Goal: Task Accomplishment & Management: Use online tool/utility

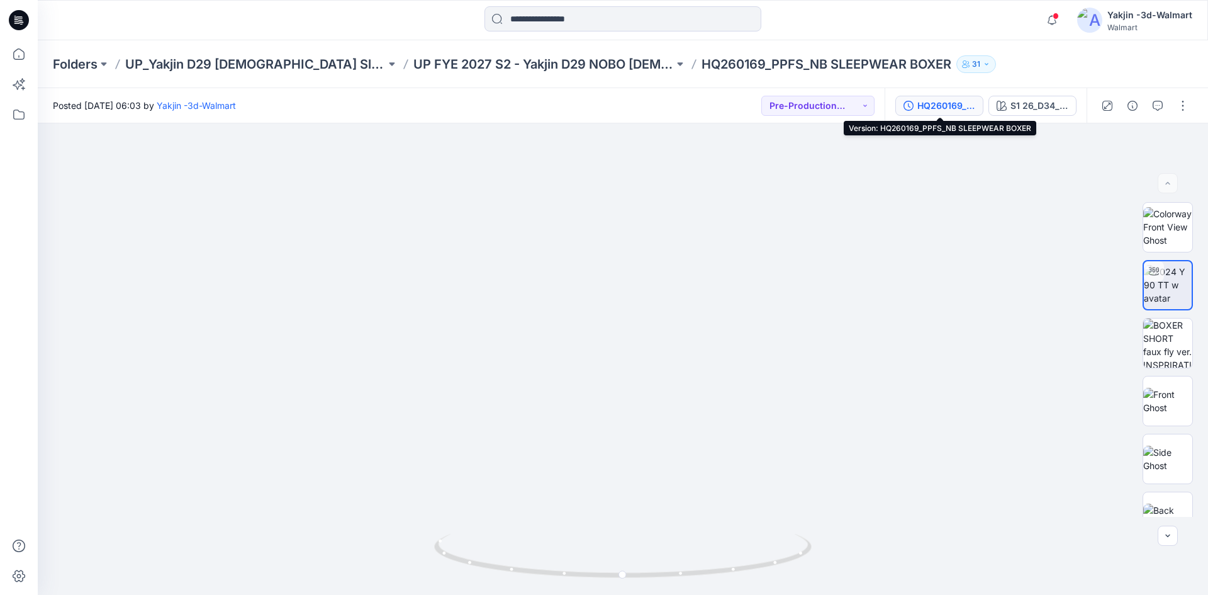
click at [952, 103] on div "HQ260169_PPFS_NB SLEEPWEAR BOXER" at bounding box center [946, 106] width 58 height 14
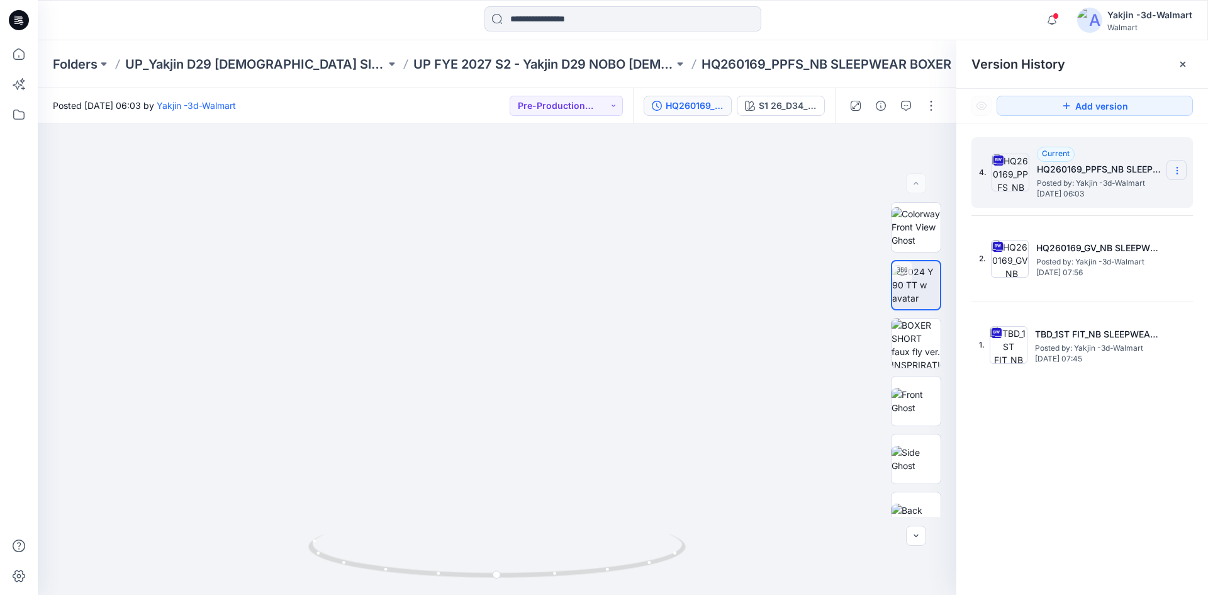
click at [1180, 169] on icon at bounding box center [1177, 170] width 10 height 10
click at [1076, 273] on span "Delete Version" at bounding box center [1090, 276] width 59 height 15
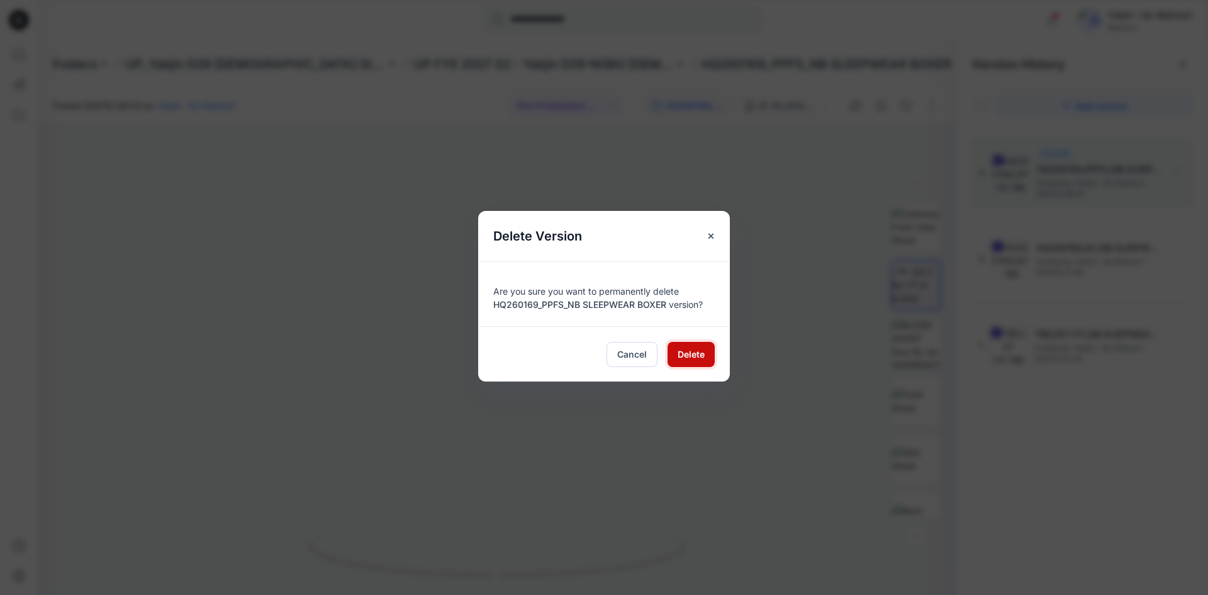
click at [689, 349] on span "Delete" at bounding box center [691, 353] width 27 height 13
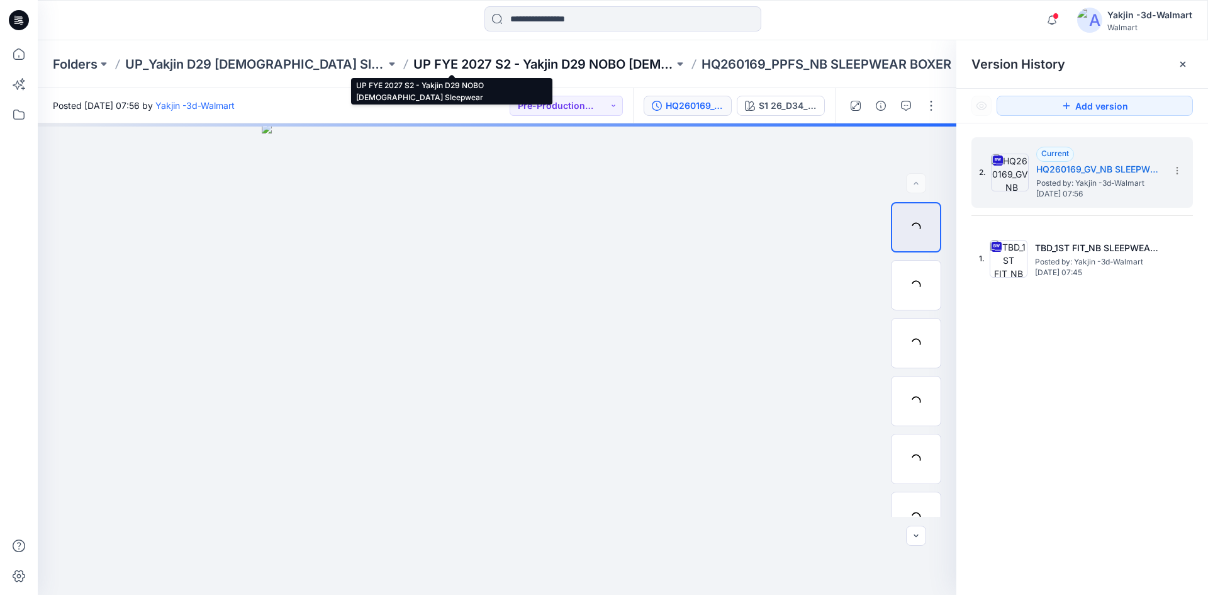
click at [520, 67] on p "UP FYE 2027 S2 - Yakjin D29 NOBO [DEMOGRAPHIC_DATA] Sleepwear" at bounding box center [543, 64] width 260 height 18
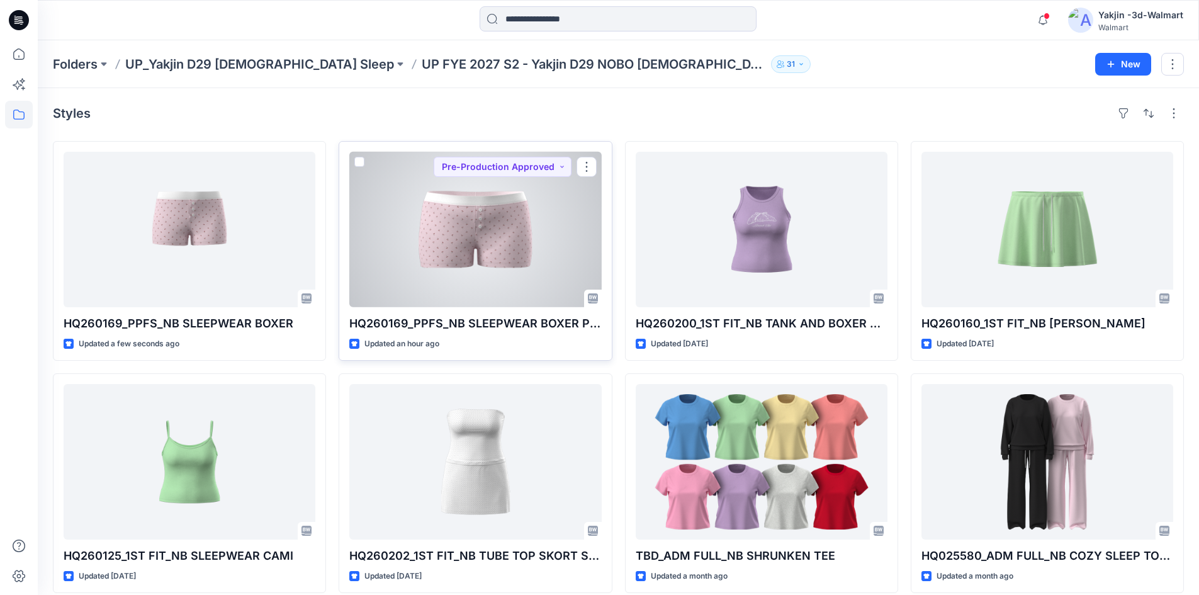
click at [449, 256] on div at bounding box center [475, 229] width 252 height 155
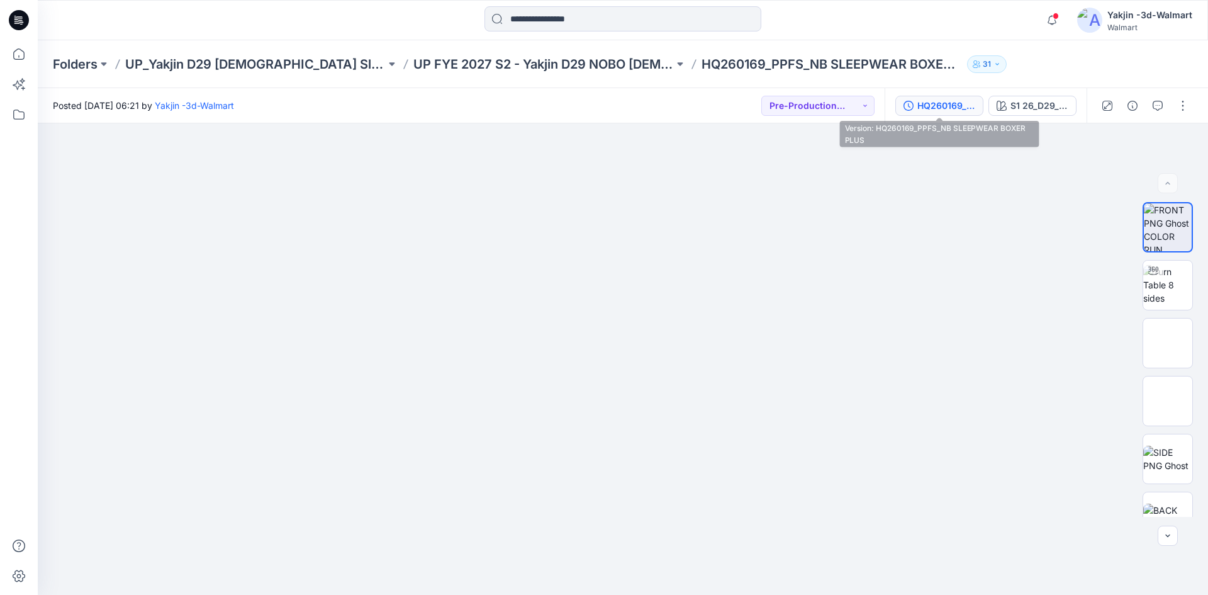
click at [972, 106] on div "HQ260169_PPFS_NB SLEEPWEAR BOXER PLUS" at bounding box center [946, 106] width 58 height 14
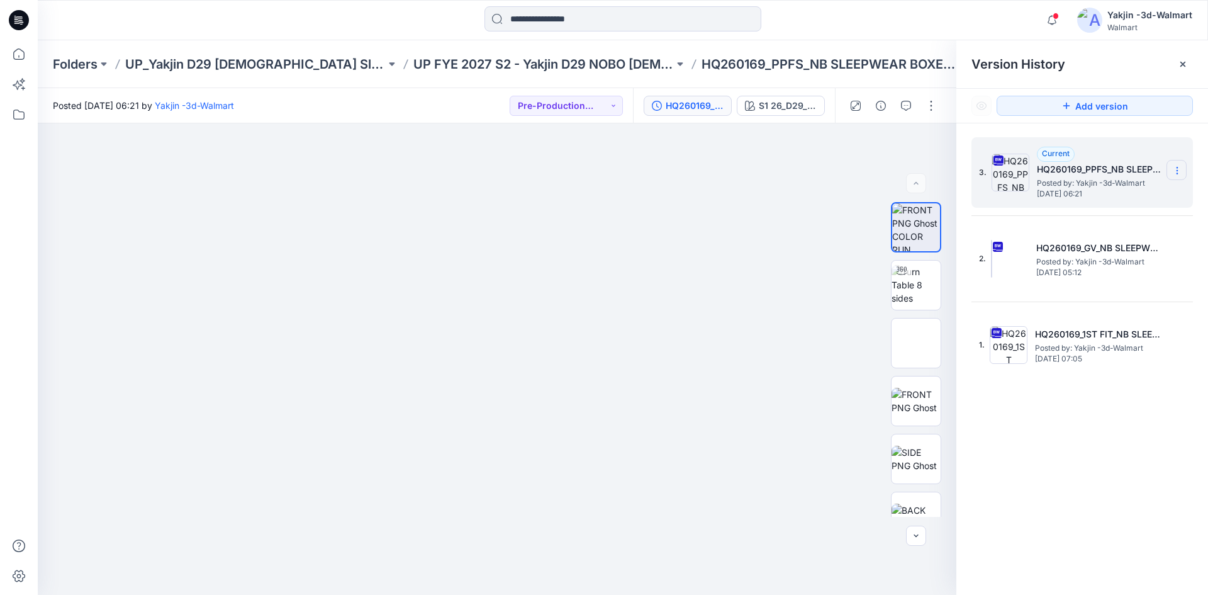
click at [1176, 169] on icon at bounding box center [1177, 170] width 10 height 10
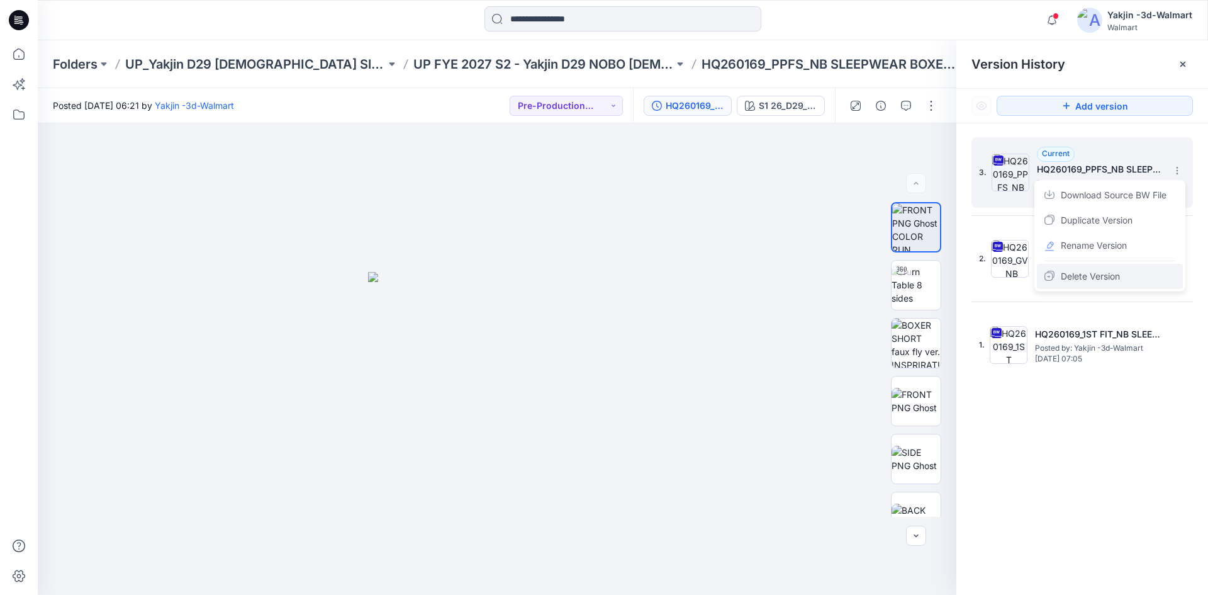
click at [1104, 280] on span "Delete Version" at bounding box center [1090, 276] width 59 height 15
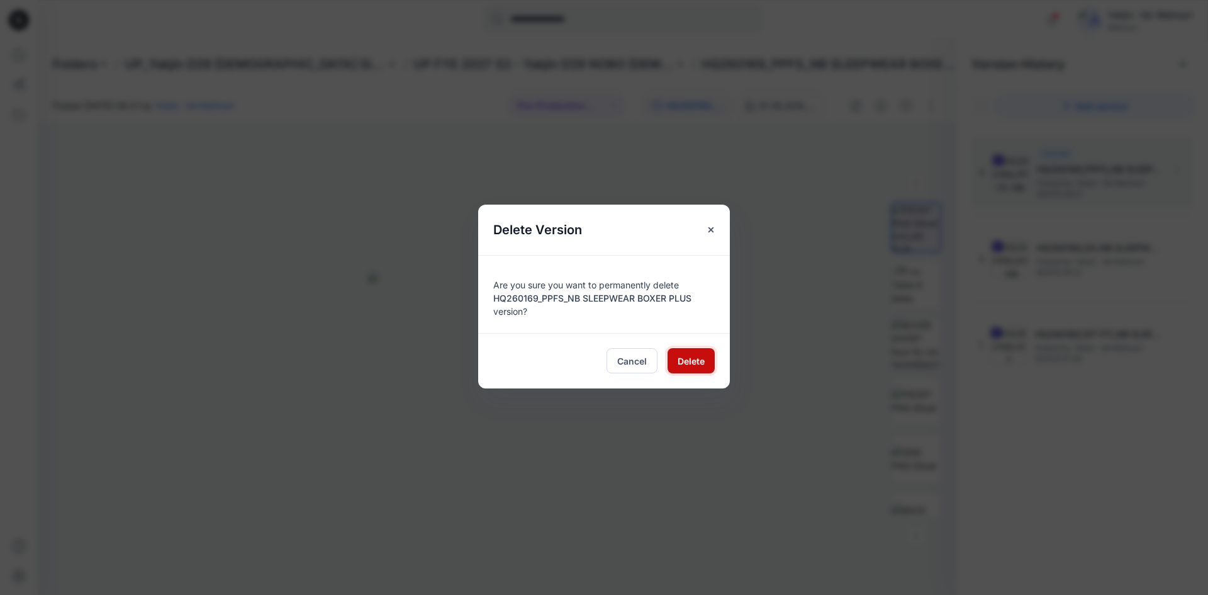
click at [682, 364] on span "Delete" at bounding box center [691, 360] width 27 height 13
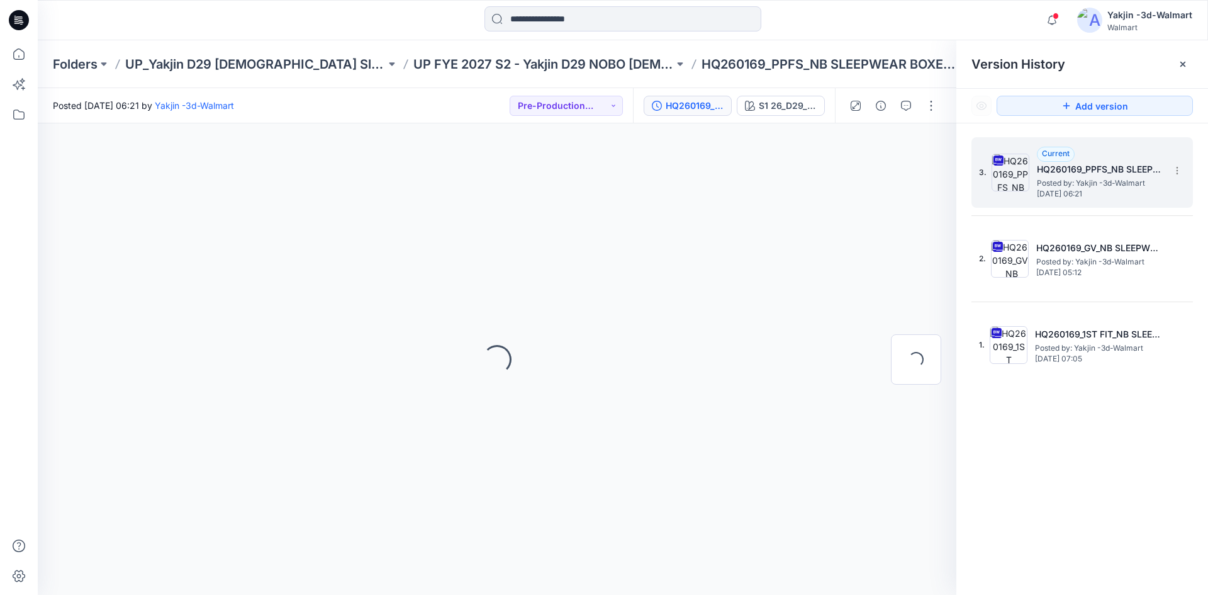
click at [686, 357] on div "Loading..." at bounding box center [497, 358] width 919 height 471
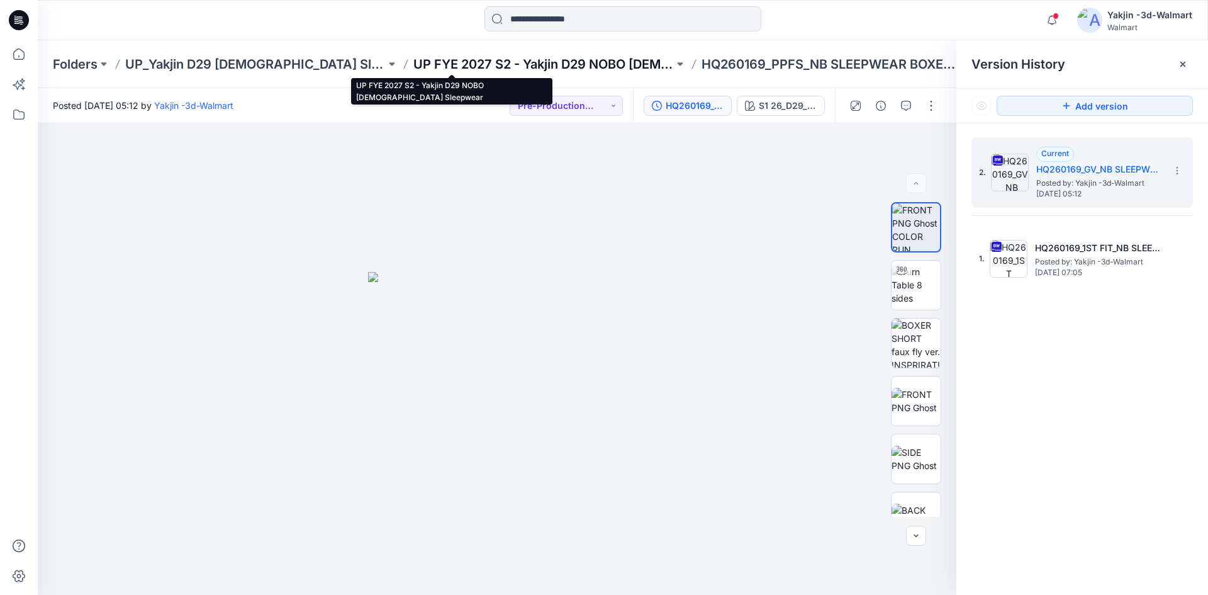
click at [513, 62] on p "UP FYE 2027 S2 - Yakjin D29 NOBO [DEMOGRAPHIC_DATA] Sleepwear" at bounding box center [543, 64] width 260 height 18
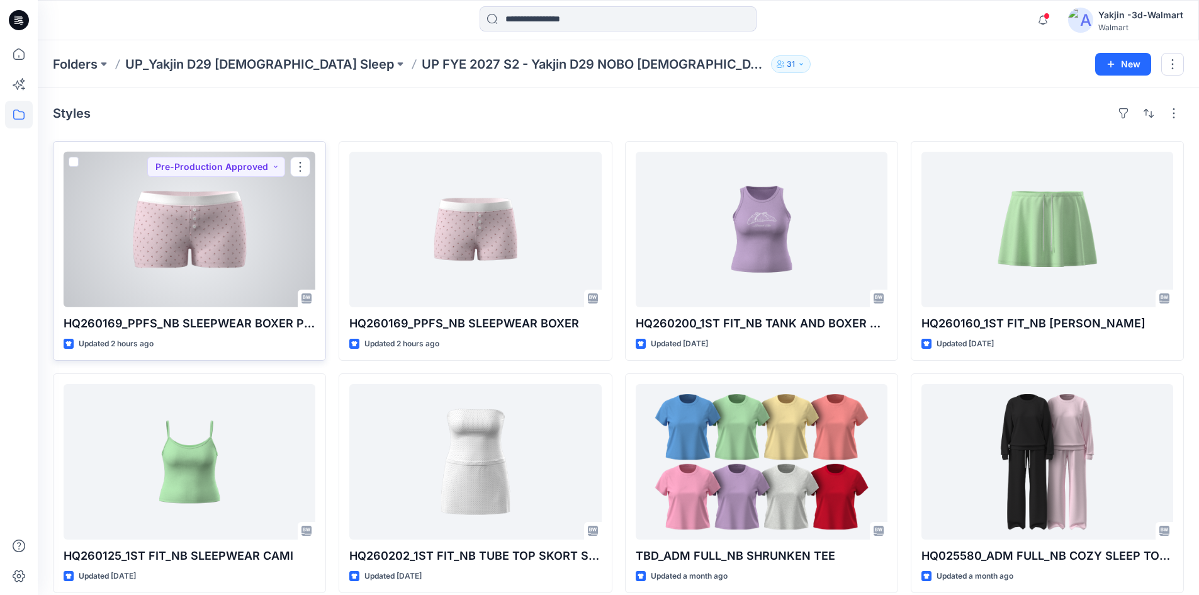
click at [142, 206] on div at bounding box center [190, 229] width 252 height 155
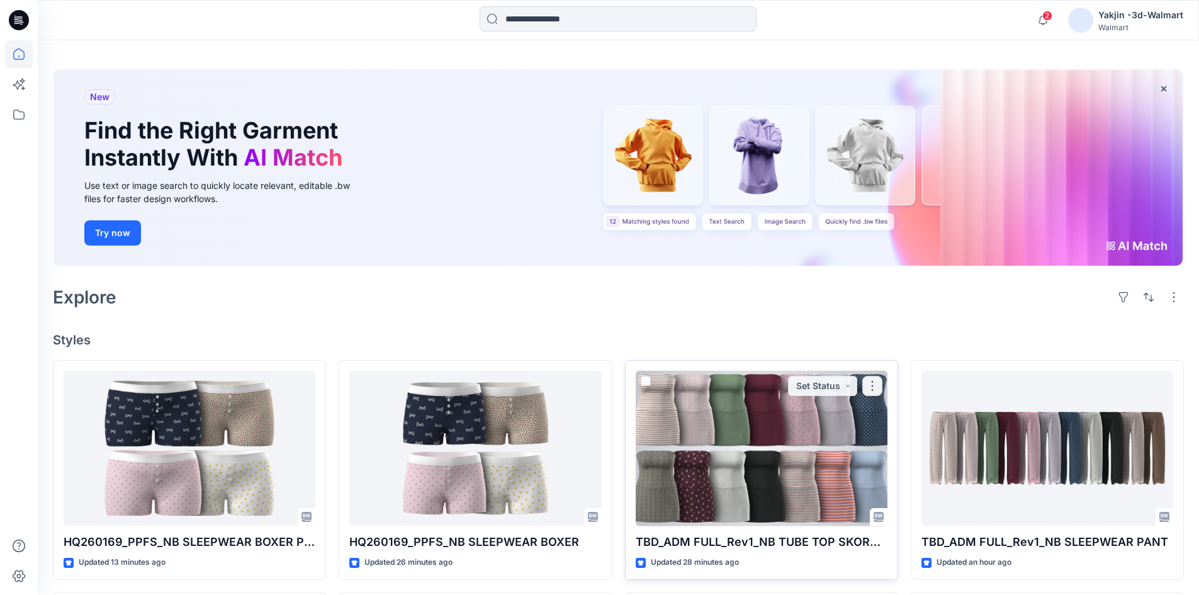
scroll to position [63, 0]
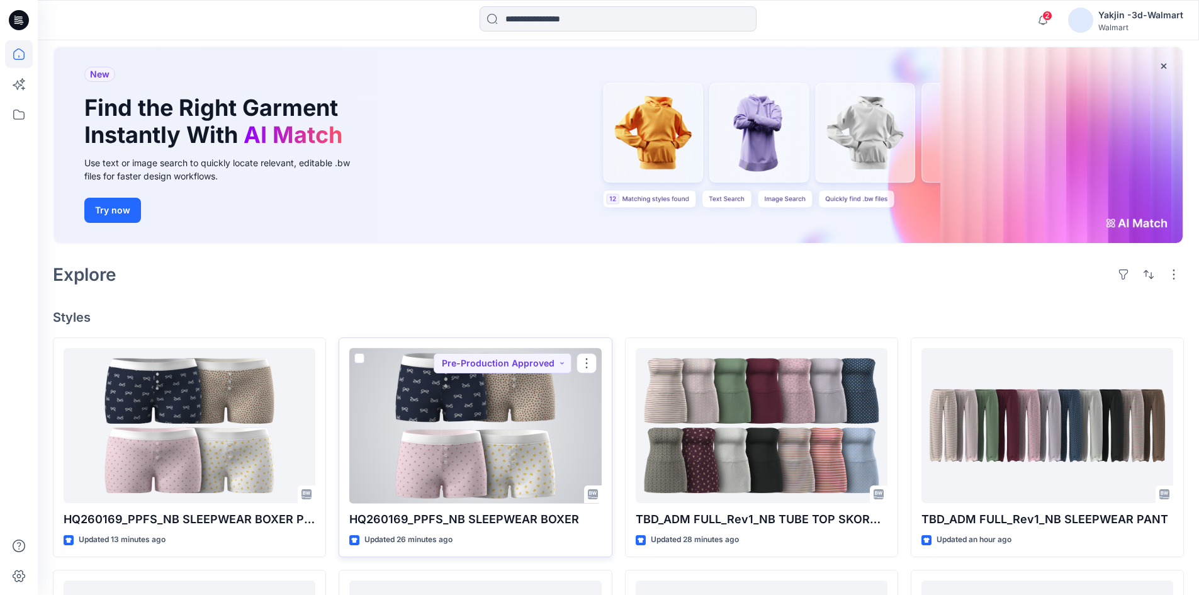
click at [483, 413] on div at bounding box center [475, 425] width 252 height 155
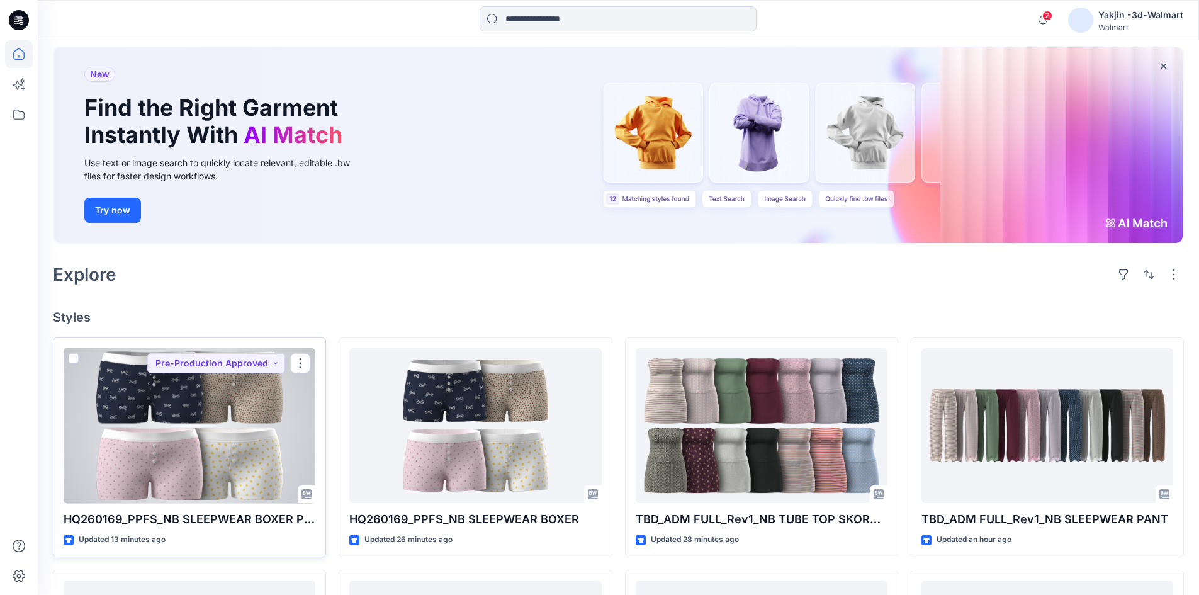
click at [208, 443] on div at bounding box center [190, 425] width 252 height 155
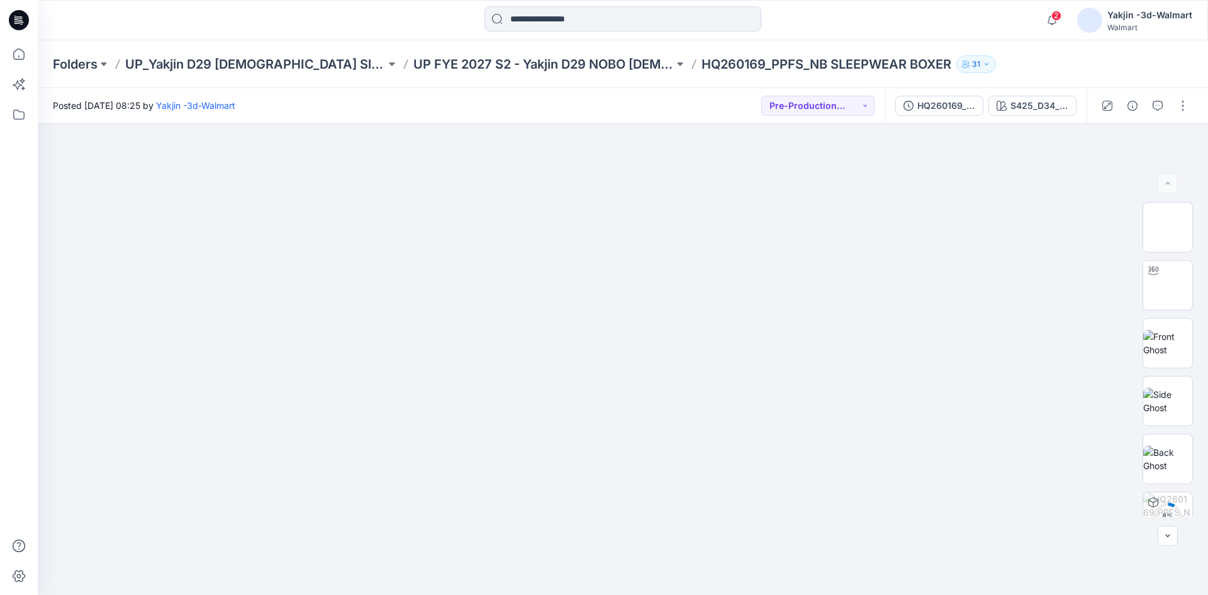
click at [1171, 112] on div at bounding box center [1145, 105] width 116 height 35
click at [1185, 104] on button "button" at bounding box center [1183, 106] width 20 height 20
click at [1112, 170] on button "Edit" at bounding box center [1130, 170] width 116 height 23
click at [1181, 100] on button "button" at bounding box center [1183, 106] width 20 height 20
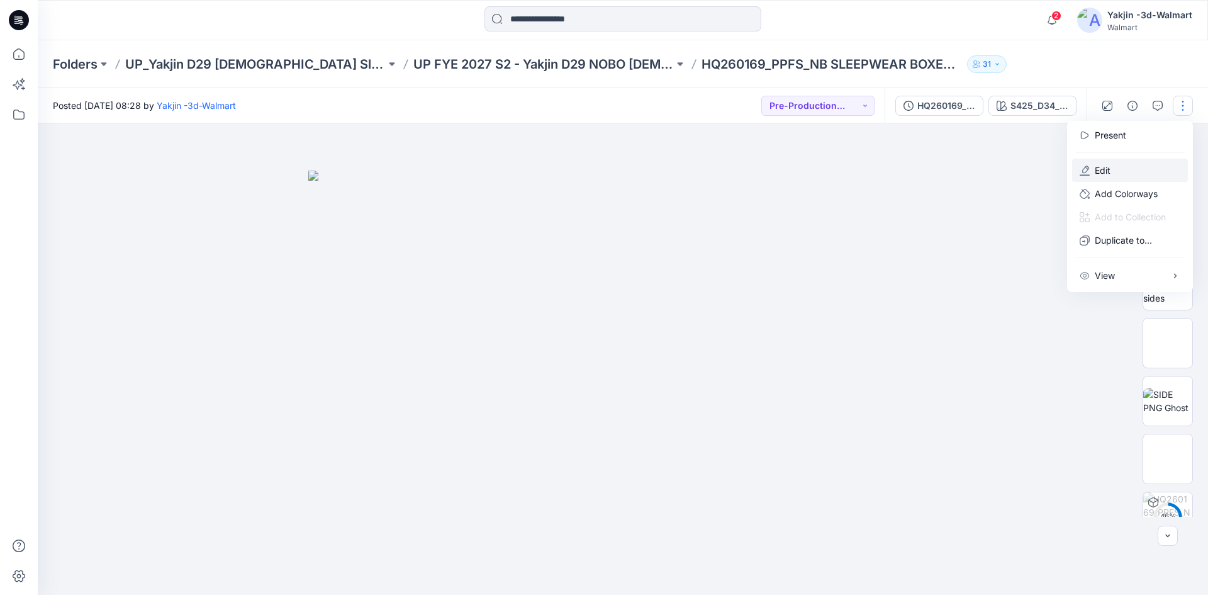
click at [1122, 172] on button "Edit" at bounding box center [1130, 170] width 116 height 23
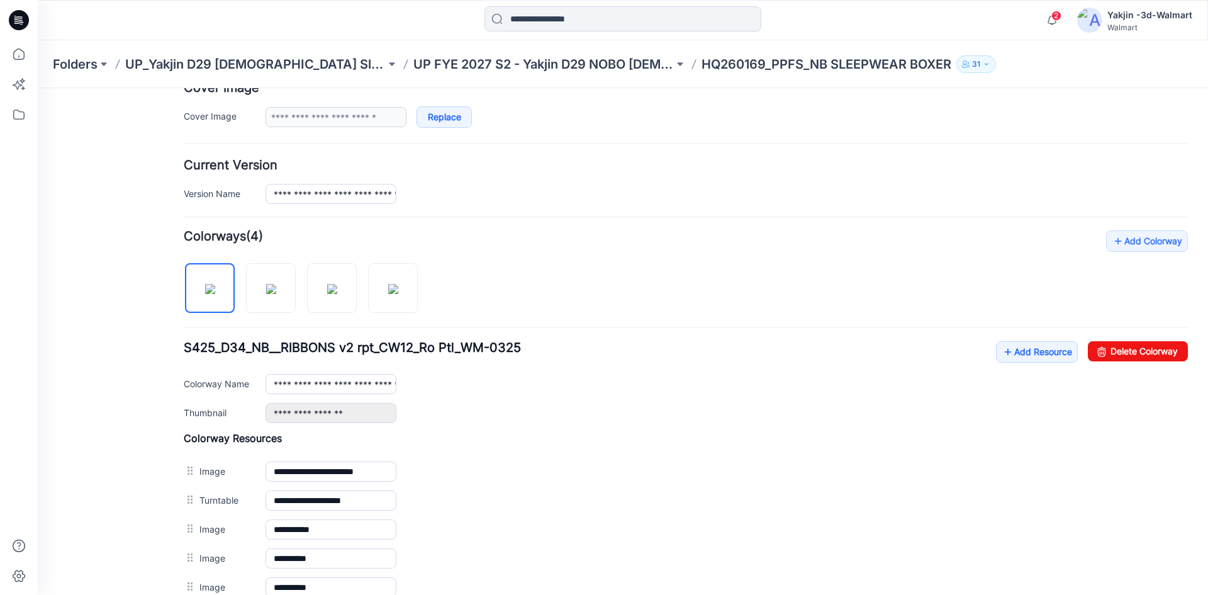
scroll to position [252, 0]
click at [1034, 350] on link "Add Resource" at bounding box center [1037, 350] width 82 height 21
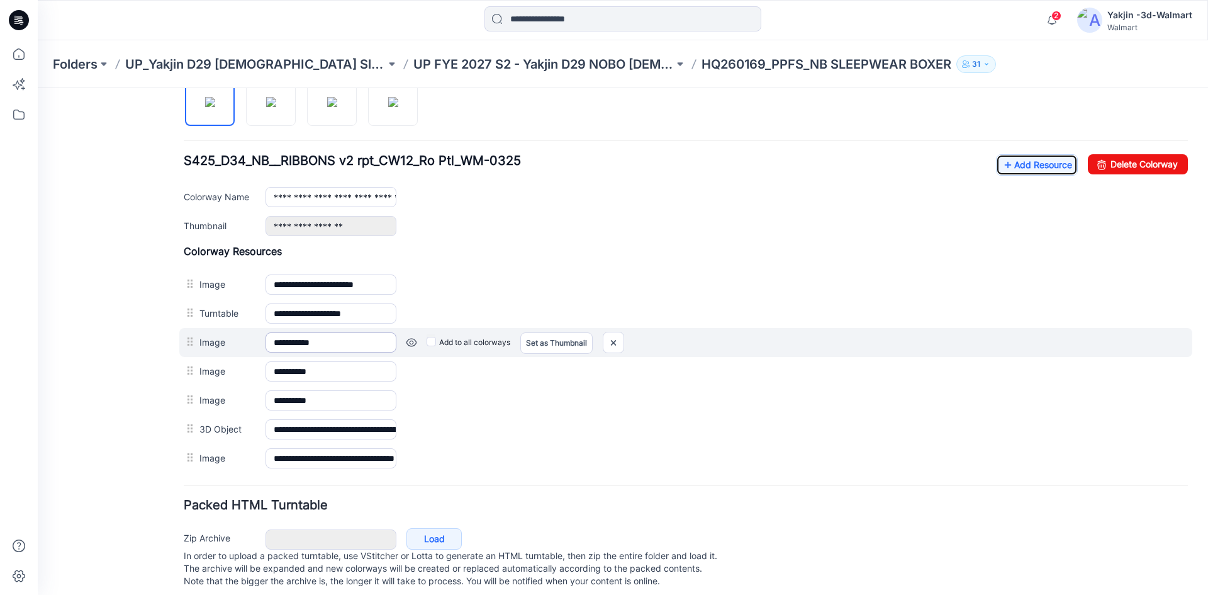
scroll to position [460, 0]
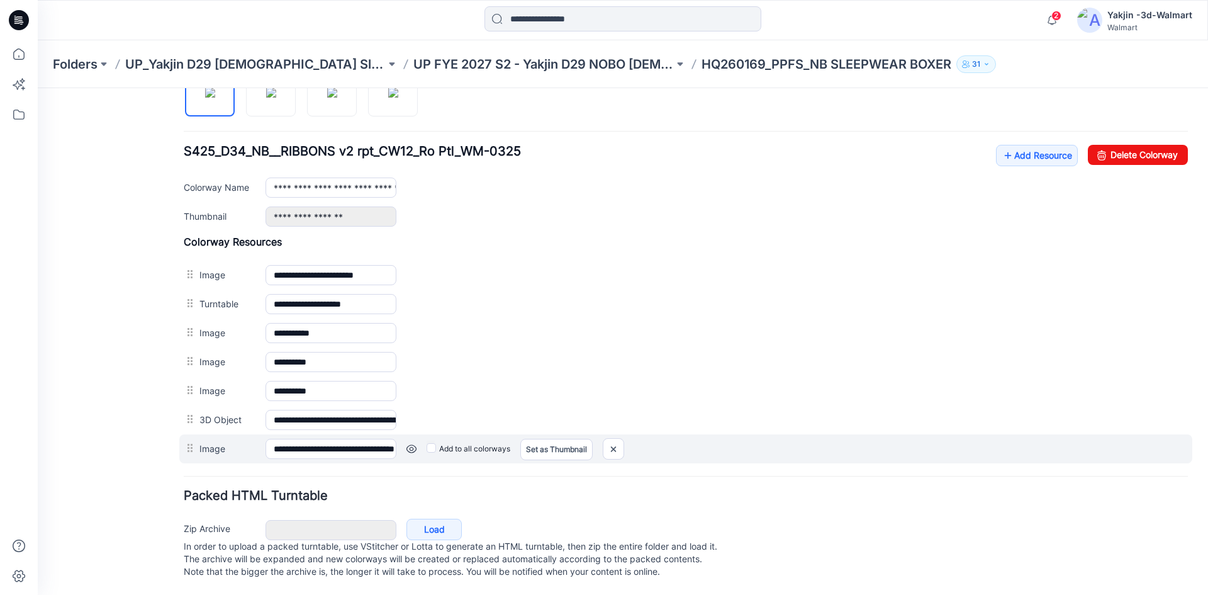
click at [453, 439] on label "Add to all colorways" at bounding box center [469, 449] width 84 height 20
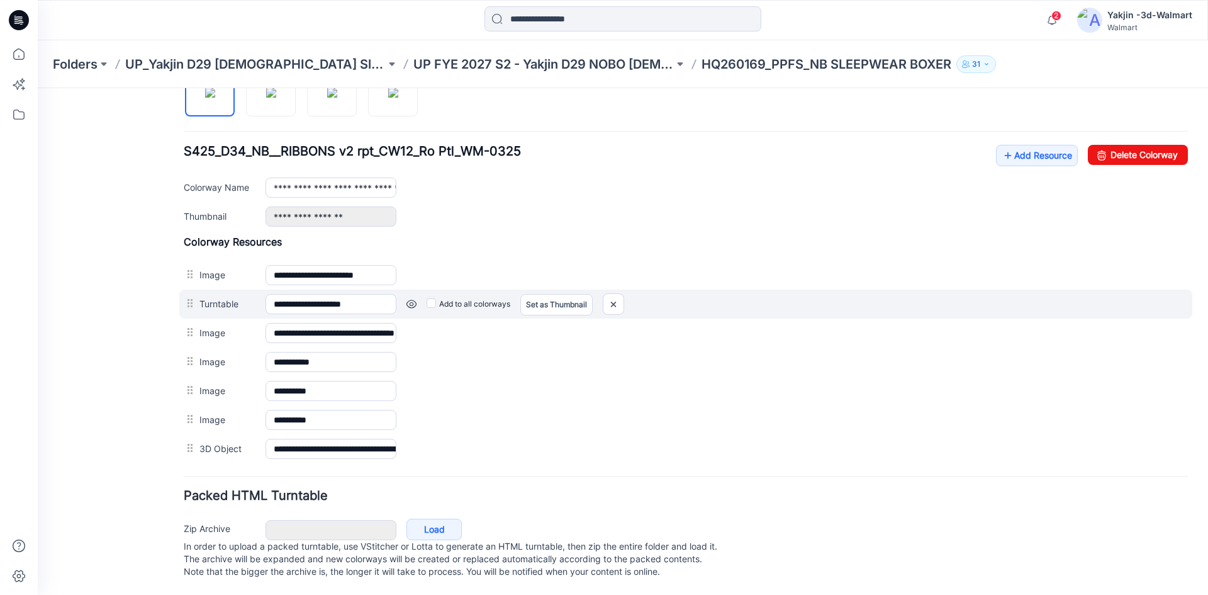
scroll to position [397, 0]
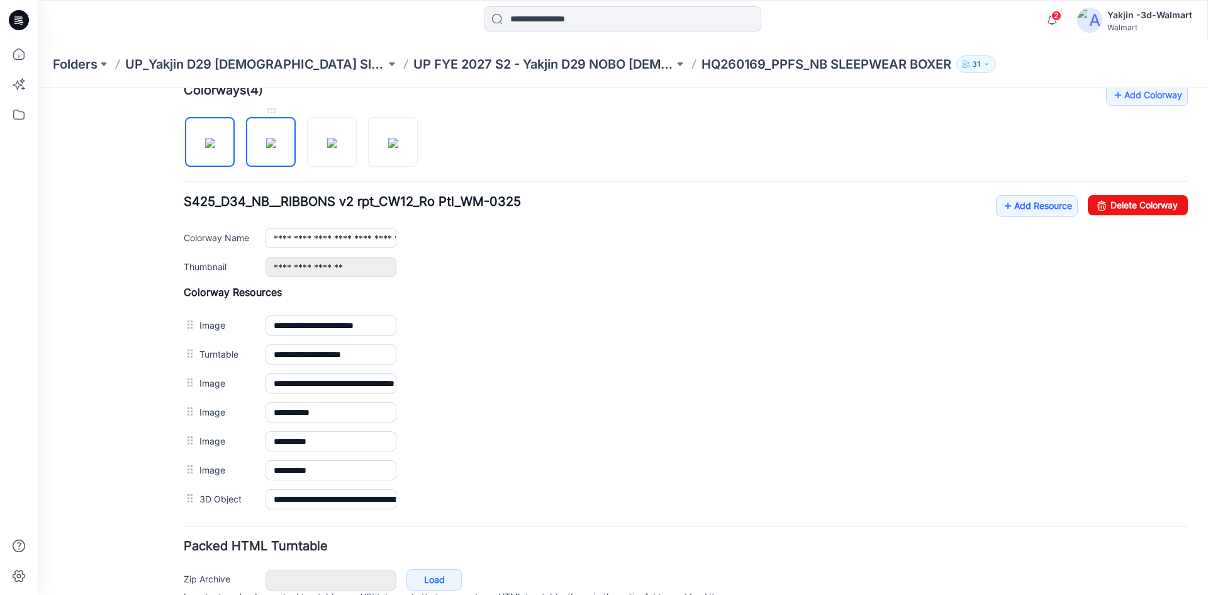
click at [266, 142] on img at bounding box center [271, 143] width 10 height 10
click at [327, 140] on img at bounding box center [332, 143] width 10 height 10
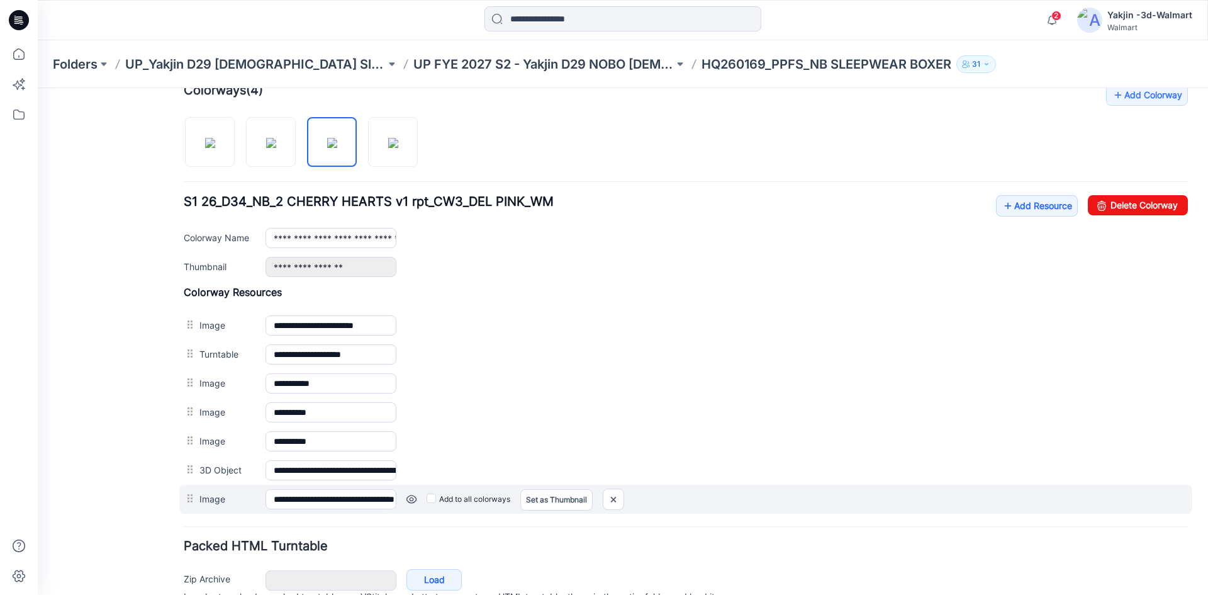
click at [191, 506] on div at bounding box center [192, 498] width 16 height 19
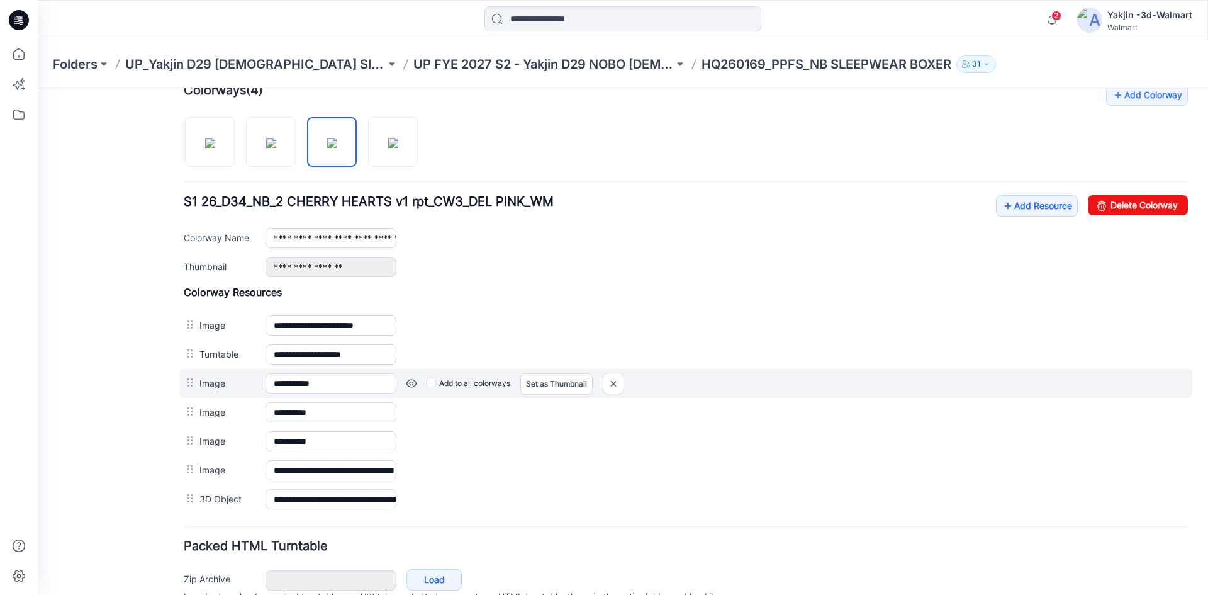
drag, startPoint x: 203, startPoint y: 395, endPoint x: 204, endPoint y: 378, distance: 17.0
click at [204, 378] on div "**********" at bounding box center [685, 383] width 1013 height 29
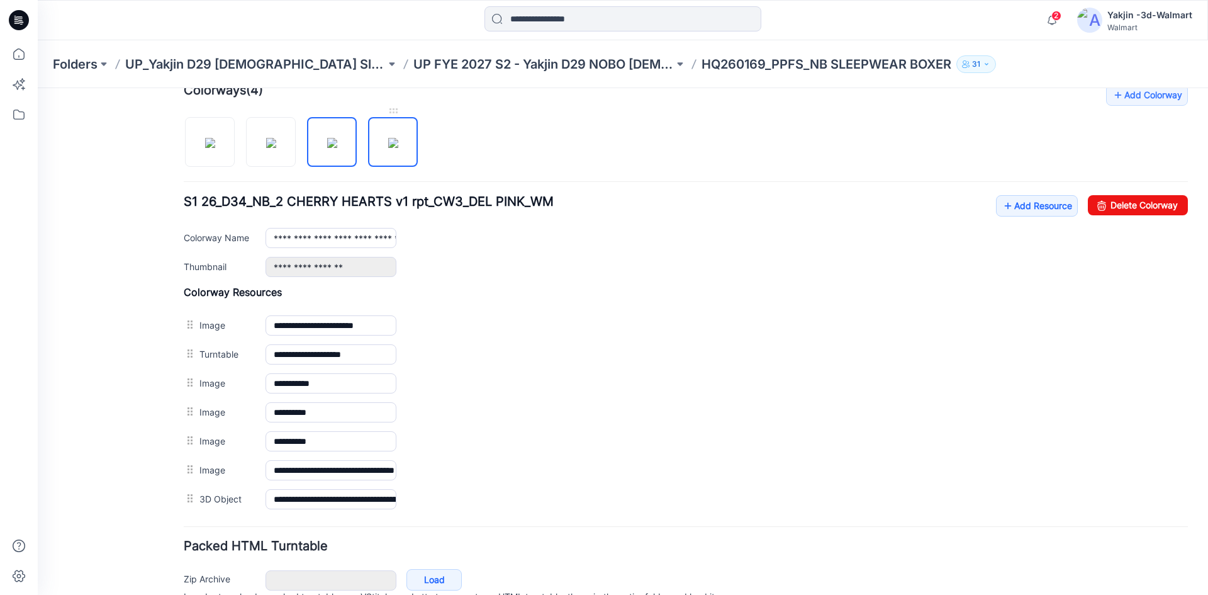
click at [398, 138] on img at bounding box center [393, 143] width 10 height 10
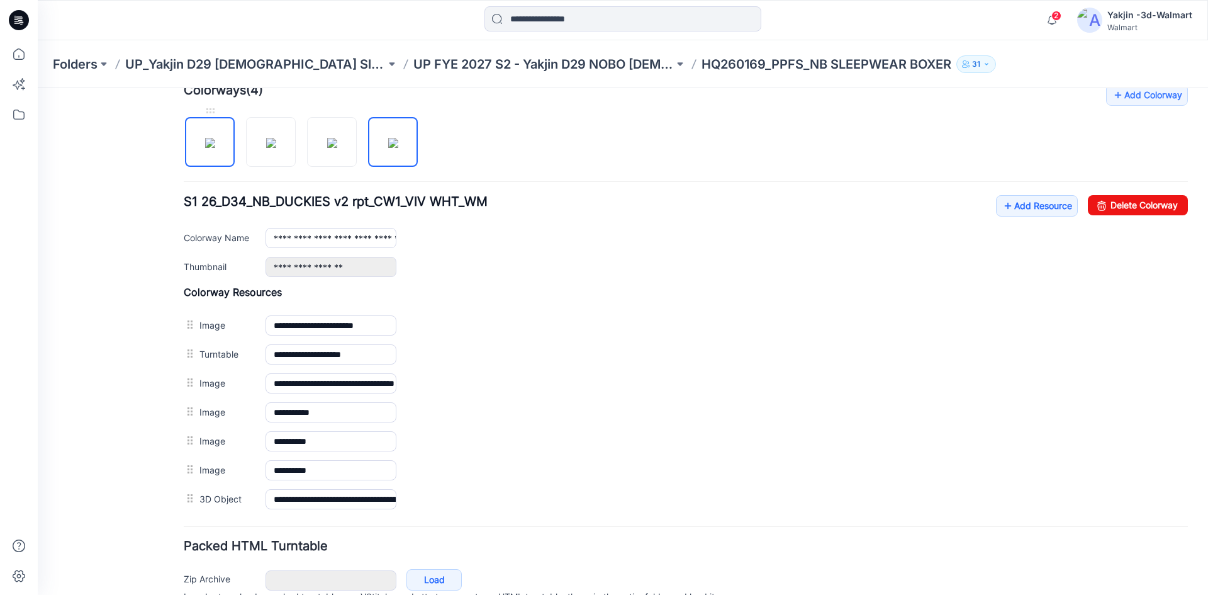
click at [214, 148] on img at bounding box center [210, 143] width 10 height 10
click at [269, 146] on img at bounding box center [271, 143] width 10 height 10
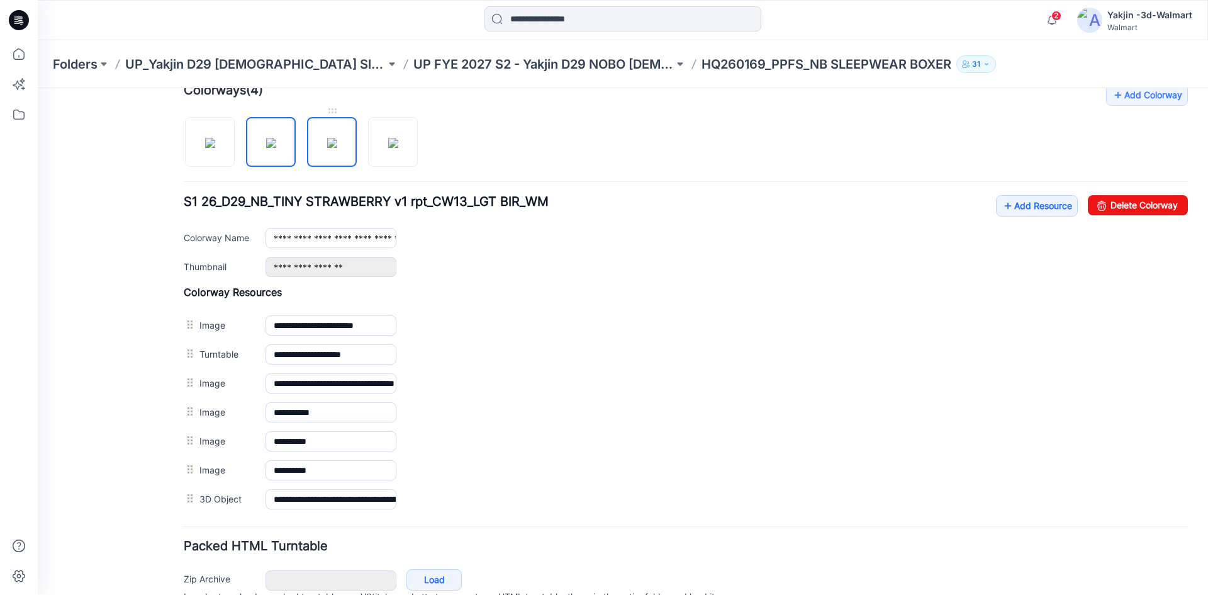
click at [327, 147] on img at bounding box center [332, 143] width 10 height 10
click at [388, 148] on img at bounding box center [393, 143] width 10 height 10
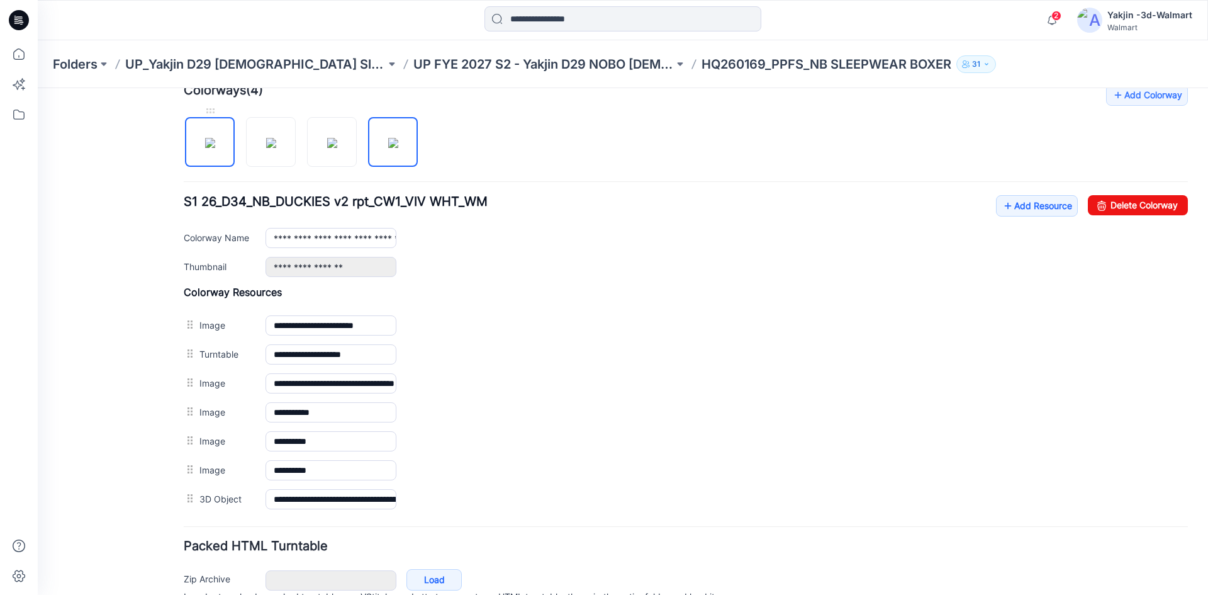
click at [215, 142] on img at bounding box center [210, 143] width 10 height 10
click at [276, 142] on img at bounding box center [271, 143] width 10 height 10
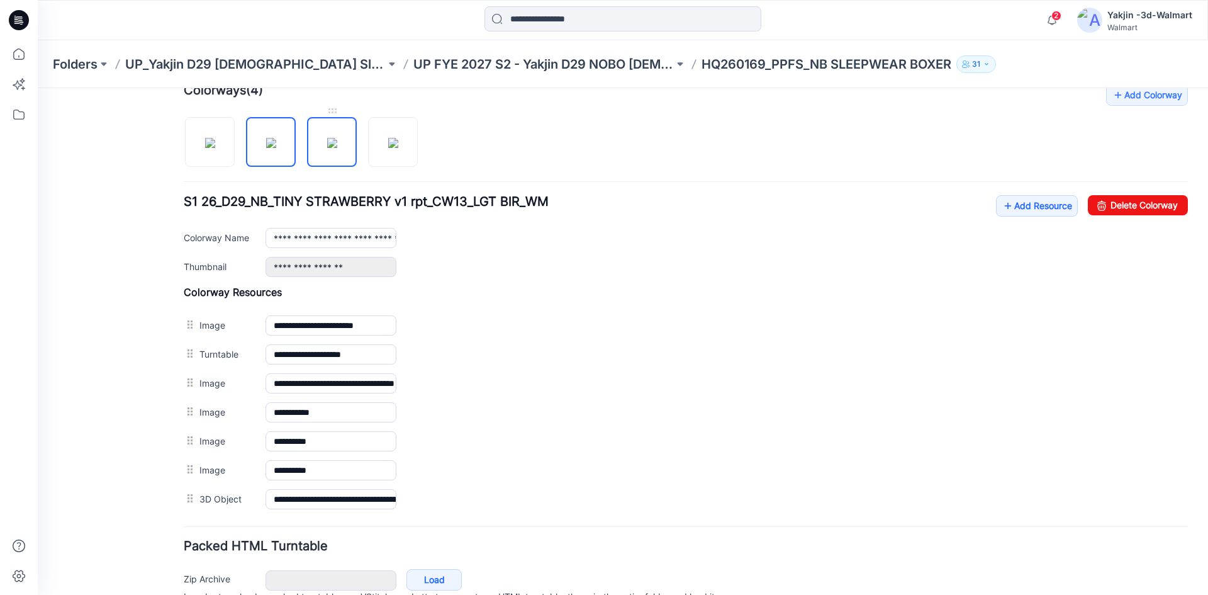
click at [336, 147] on img at bounding box center [332, 143] width 10 height 10
click at [388, 146] on img at bounding box center [393, 143] width 10 height 10
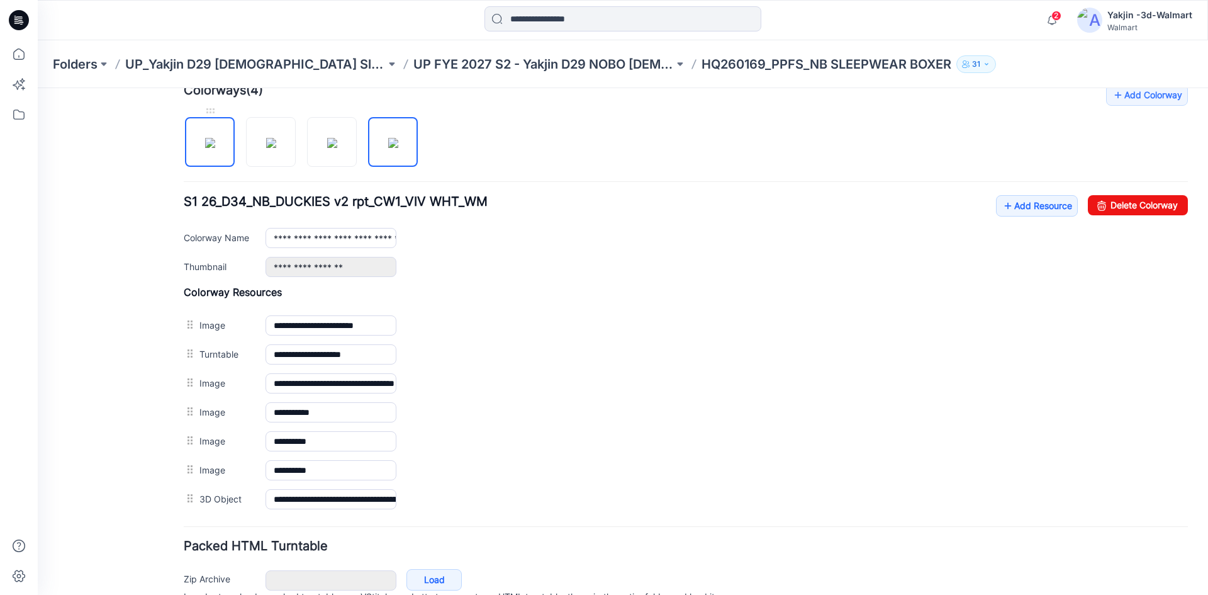
click at [206, 145] on img at bounding box center [210, 143] width 10 height 10
click at [337, 143] on img at bounding box center [332, 143] width 10 height 10
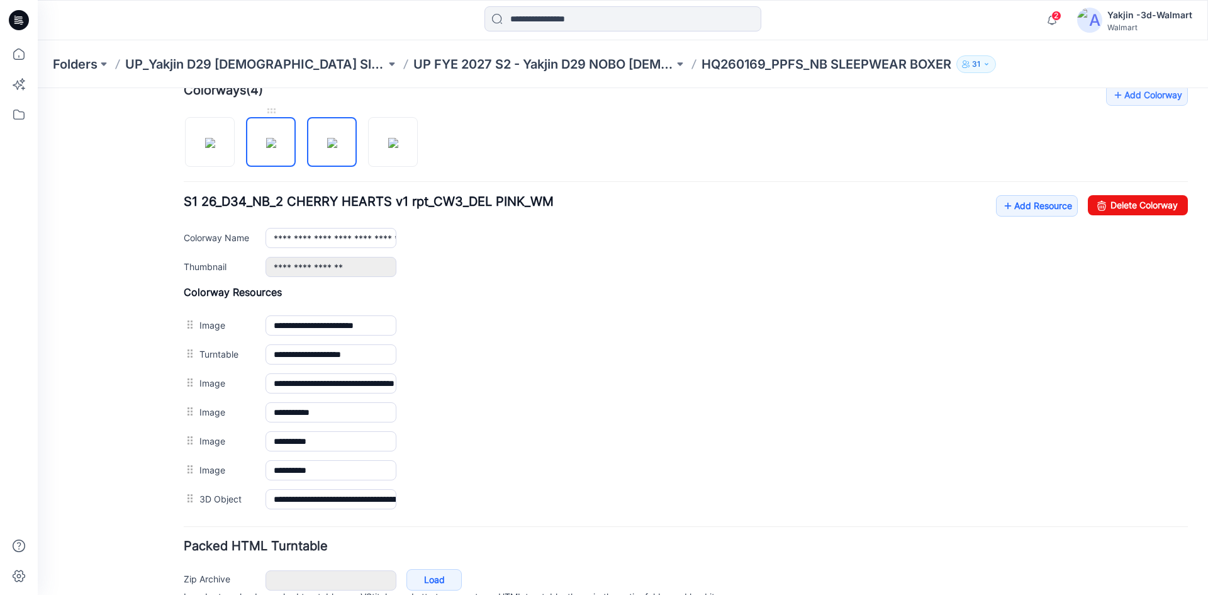
click at [276, 148] on img at bounding box center [271, 143] width 10 height 10
click at [330, 148] on img at bounding box center [332, 143] width 10 height 10
click at [391, 165] on link at bounding box center [393, 142] width 50 height 50
click at [327, 148] on img at bounding box center [332, 143] width 10 height 10
drag, startPoint x: 279, startPoint y: 152, endPoint x: 263, endPoint y: 151, distance: 15.8
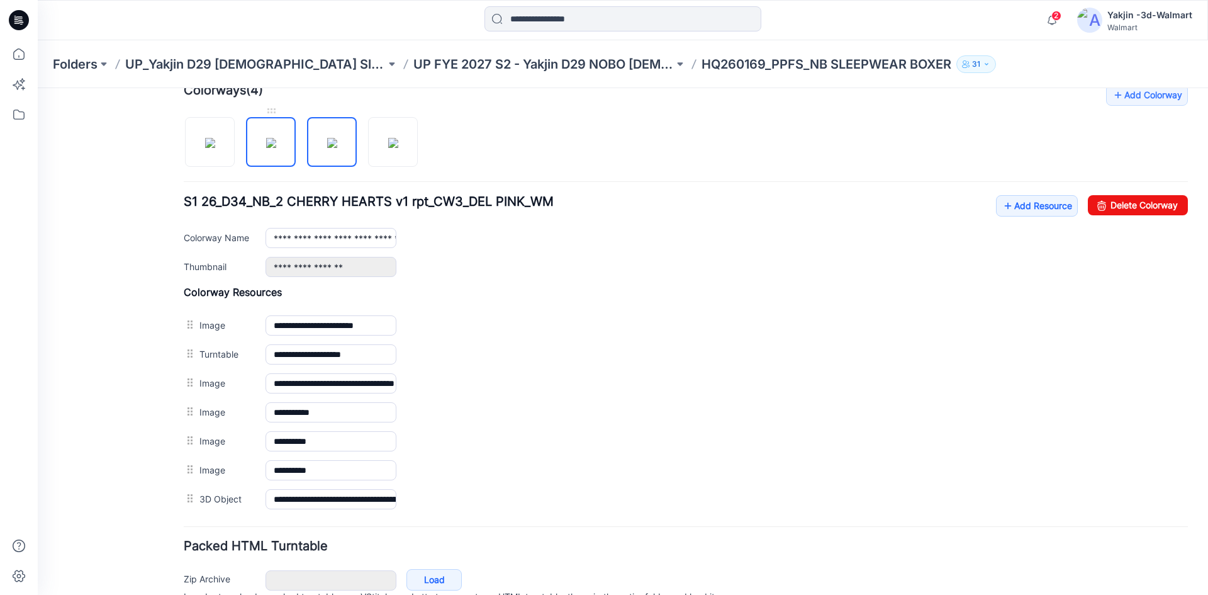
click at [270, 148] on img at bounding box center [271, 143] width 10 height 10
click at [205, 148] on img at bounding box center [210, 143] width 10 height 10
type input "**********"
click at [1041, 199] on link "Add Resource" at bounding box center [1037, 205] width 82 height 21
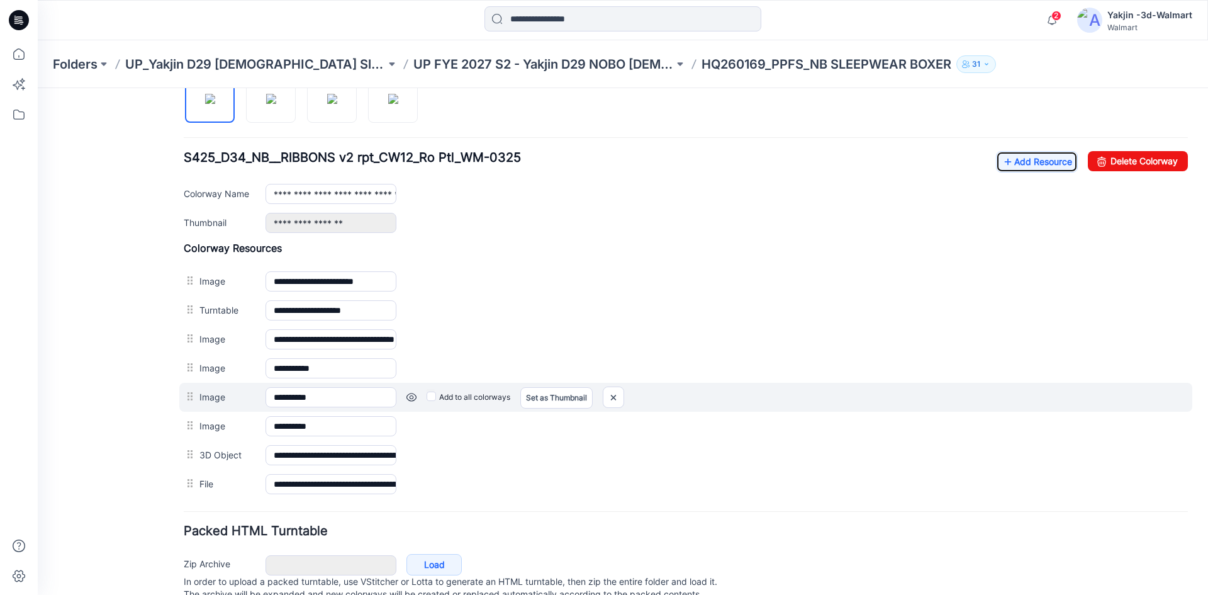
scroll to position [489, 0]
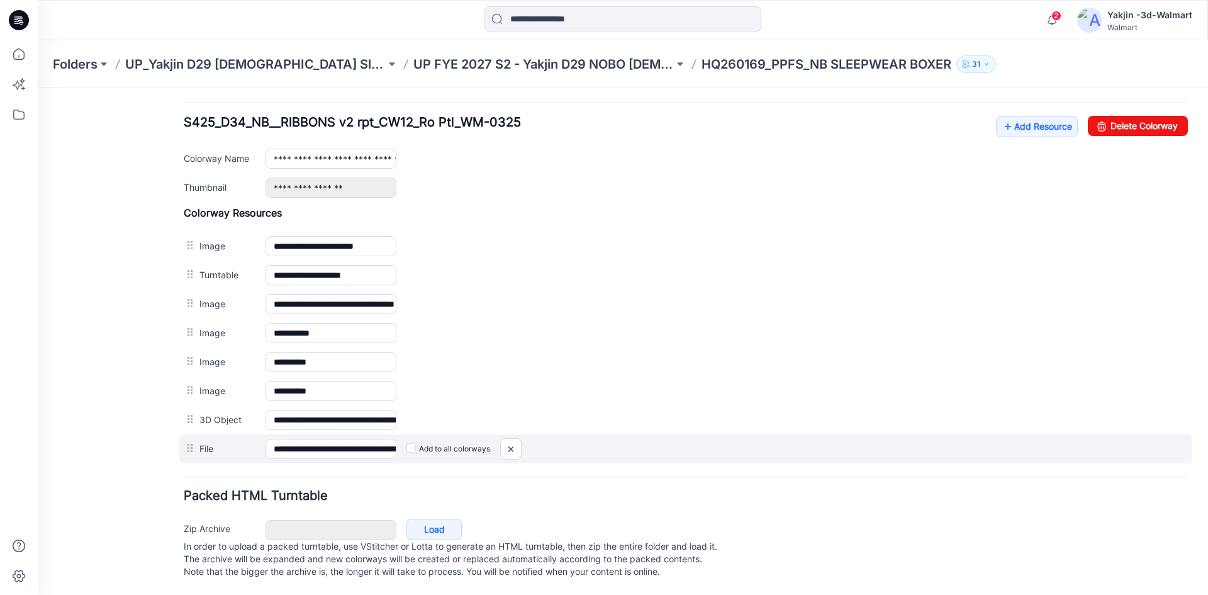
click at [434, 439] on label "Add to all colorways" at bounding box center [448, 449] width 84 height 20
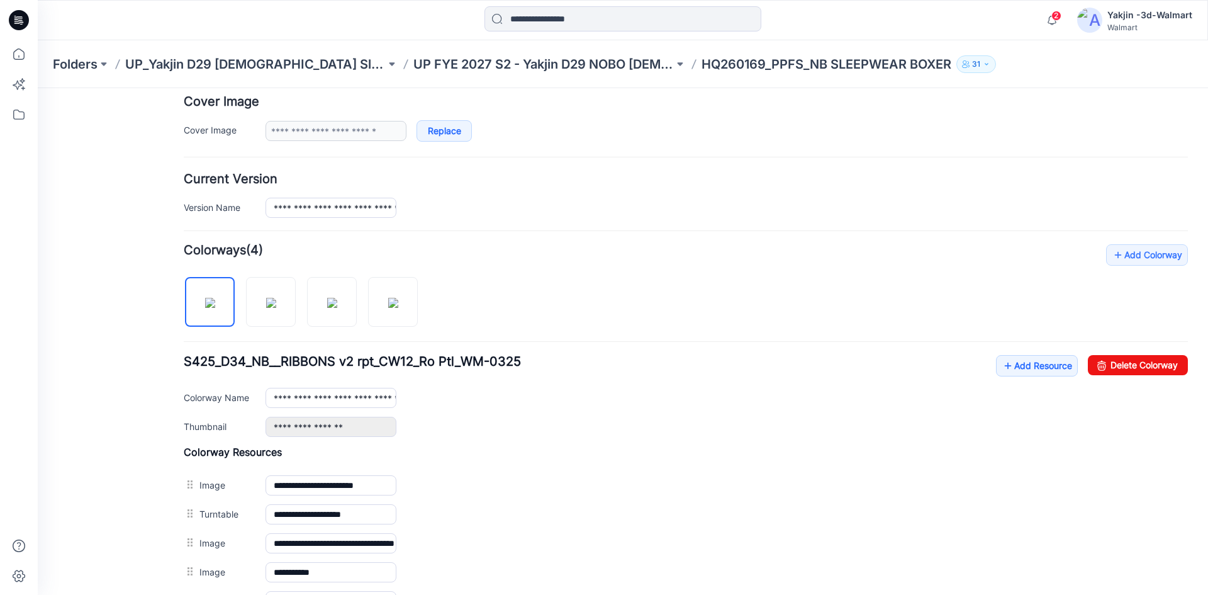
scroll to position [0, 0]
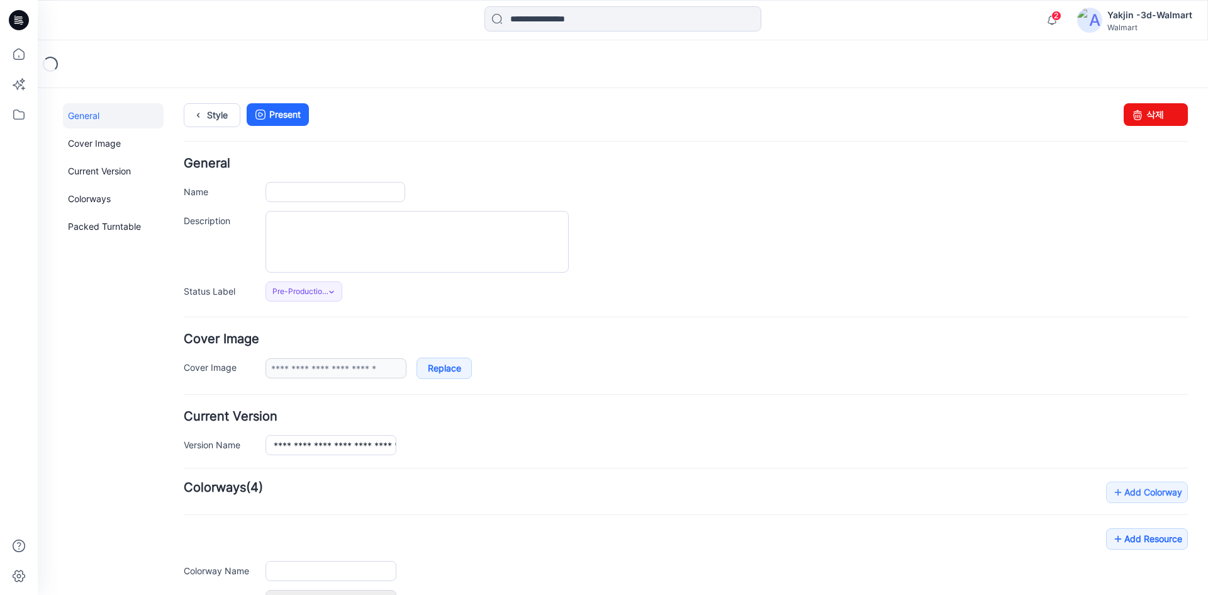
type input "**********"
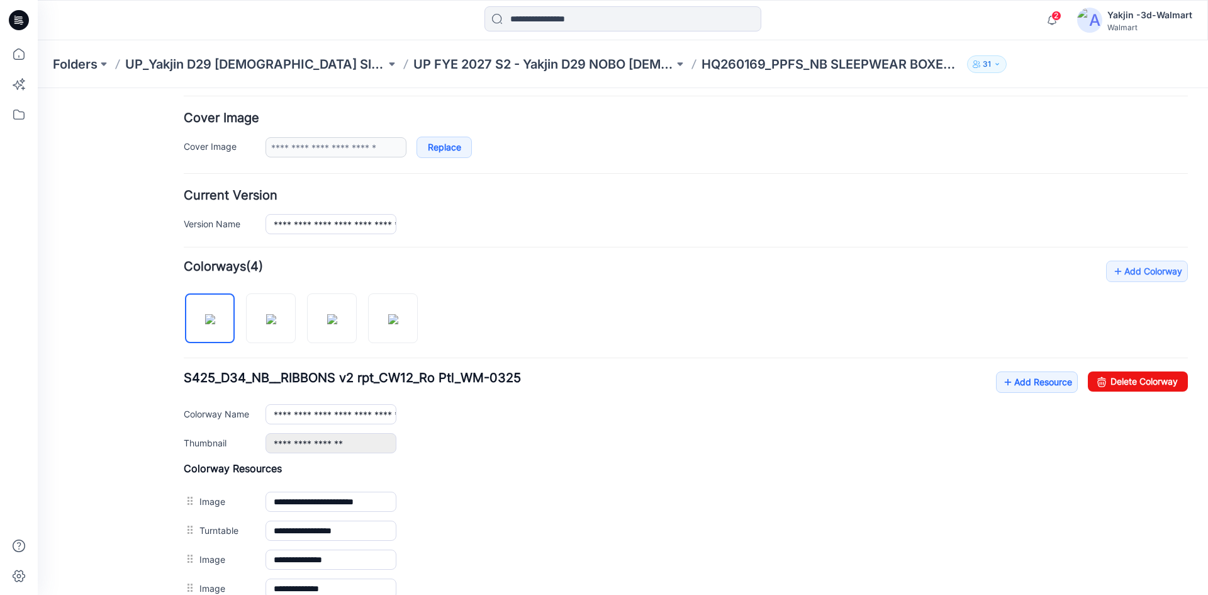
scroll to position [315, 0]
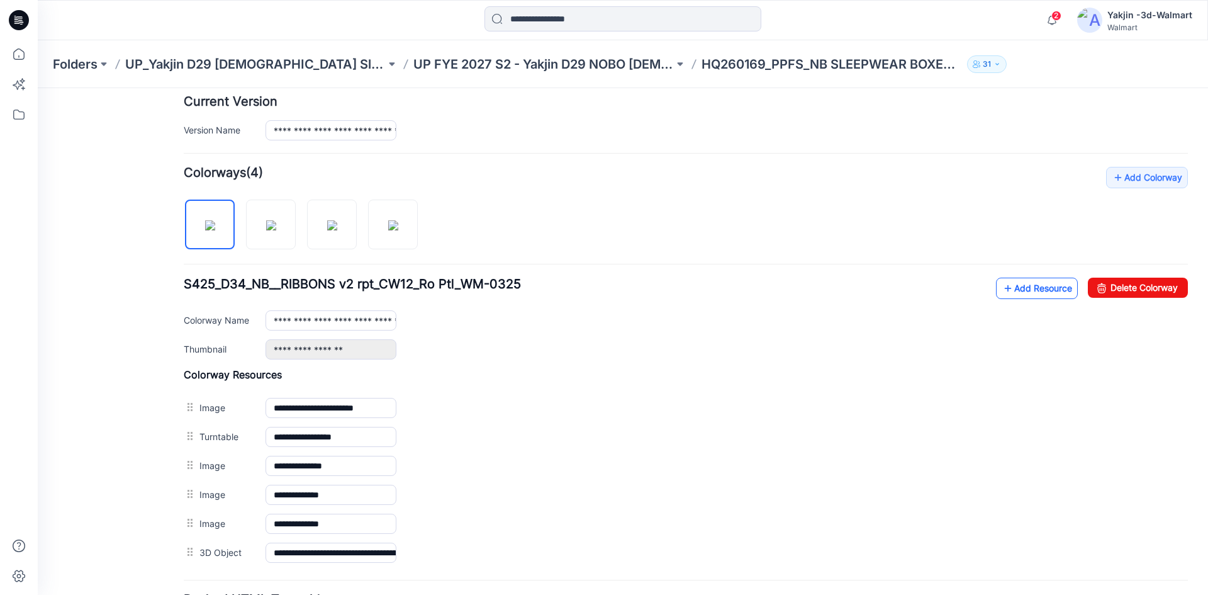
click at [1039, 294] on link "Add Resource" at bounding box center [1037, 287] width 82 height 21
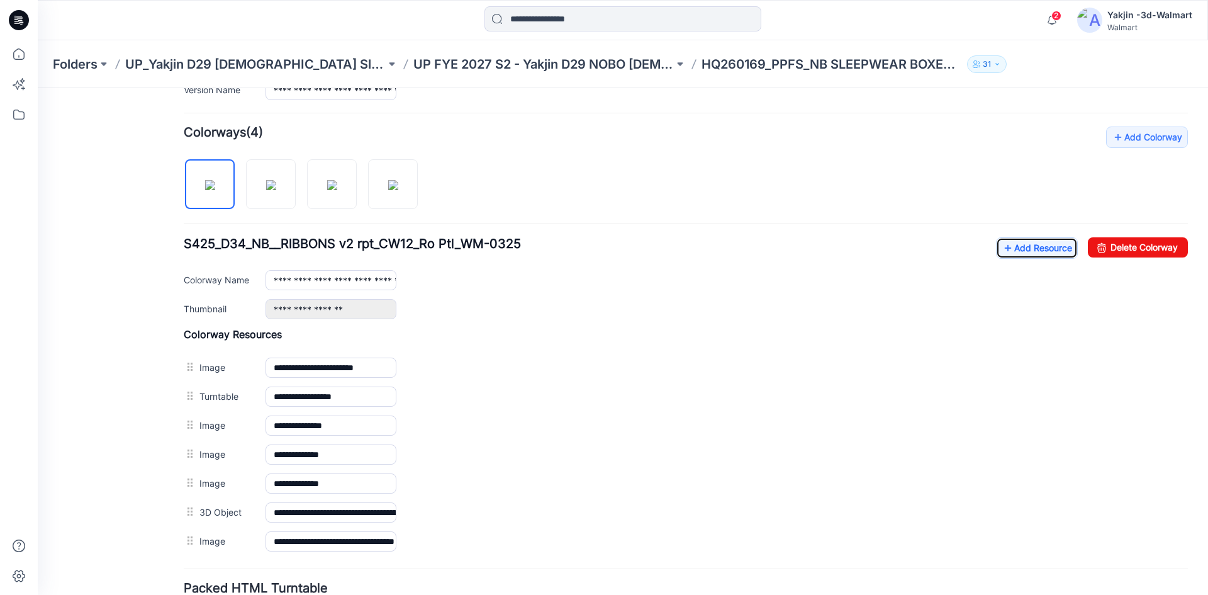
scroll to position [377, 0]
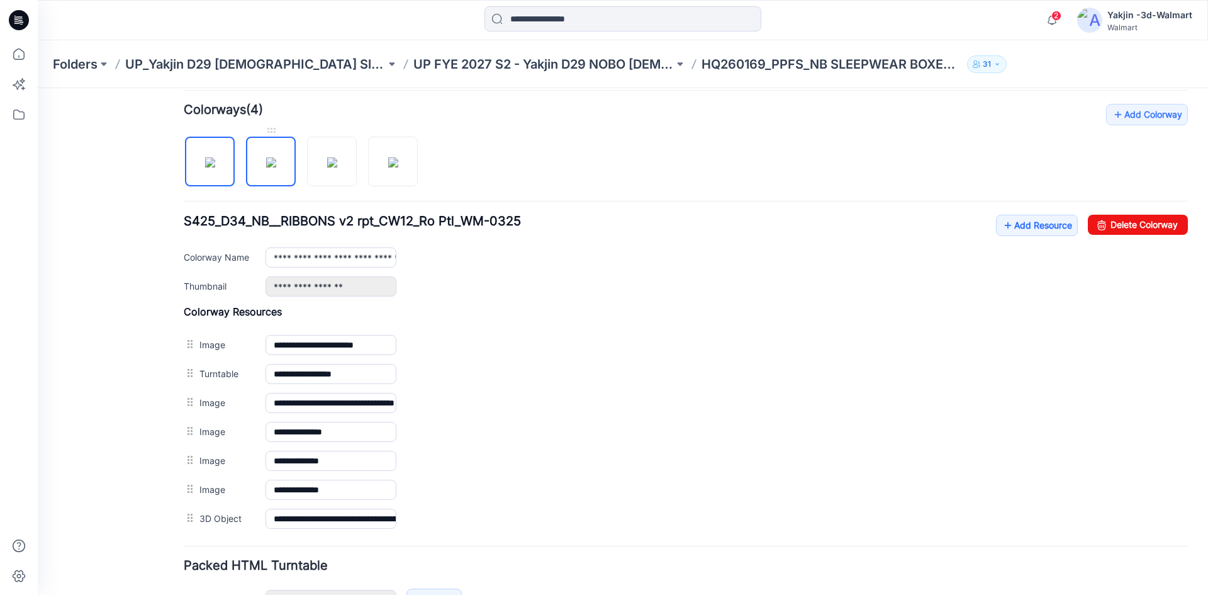
click at [276, 167] on img at bounding box center [271, 162] width 10 height 10
click at [328, 167] on img at bounding box center [332, 162] width 10 height 10
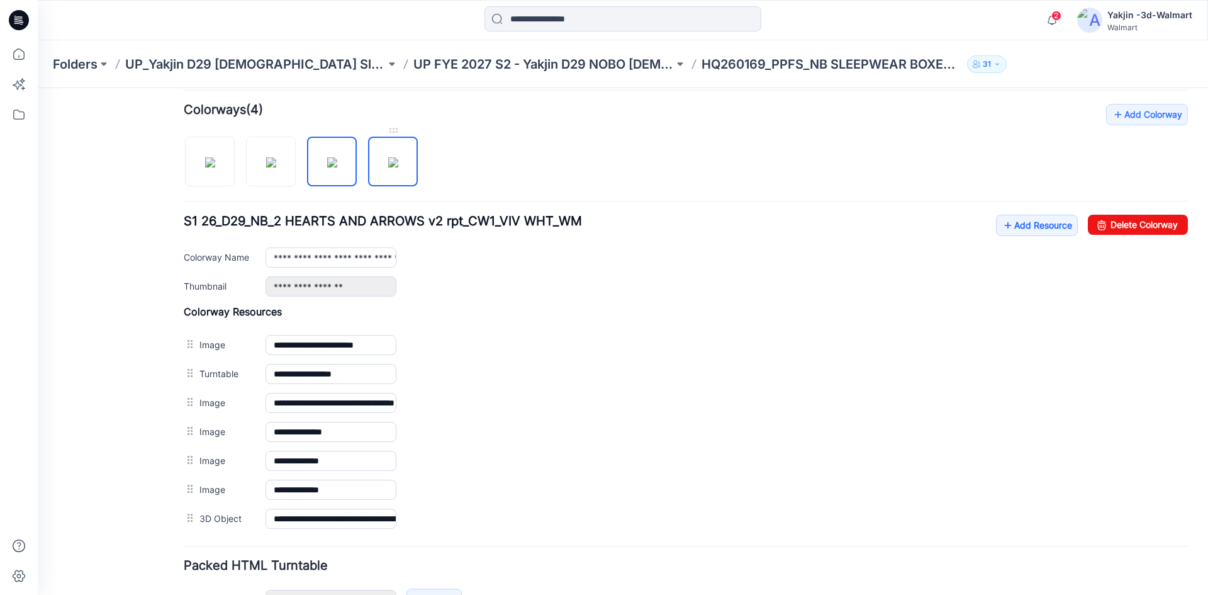
click at [393, 167] on img at bounding box center [393, 162] width 10 height 10
click at [210, 159] on img at bounding box center [210, 162] width 10 height 10
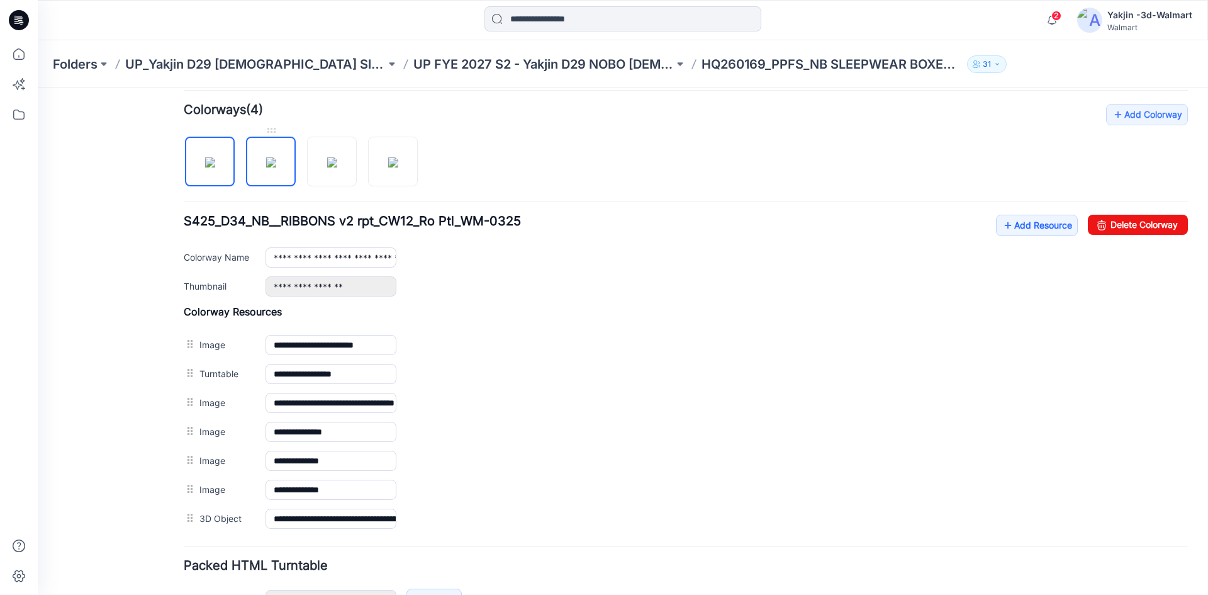
click at [266, 167] on img at bounding box center [271, 162] width 10 height 10
click at [327, 167] on img at bounding box center [332, 162] width 10 height 10
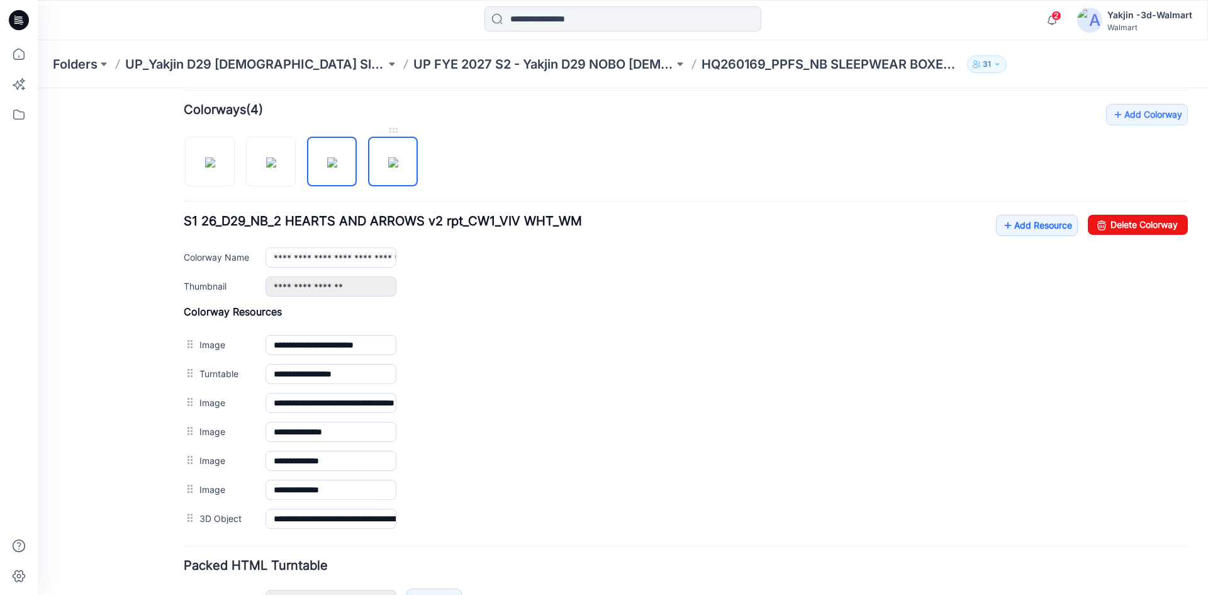
click at [398, 167] on img at bounding box center [393, 162] width 10 height 10
drag, startPoint x: 204, startPoint y: 164, endPoint x: 212, endPoint y: 162, distance: 8.6
click at [207, 161] on img at bounding box center [210, 162] width 10 height 10
type input "**********"
click at [1002, 223] on icon at bounding box center [1008, 225] width 13 height 20
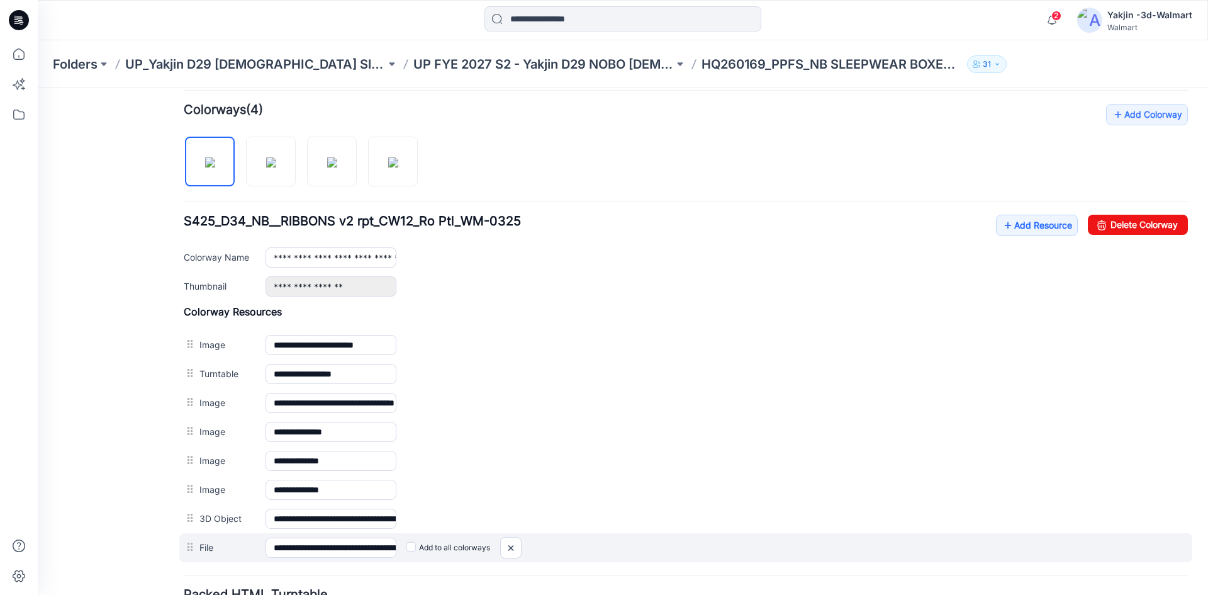
click at [445, 547] on label "Add to all colorways" at bounding box center [448, 547] width 84 height 20
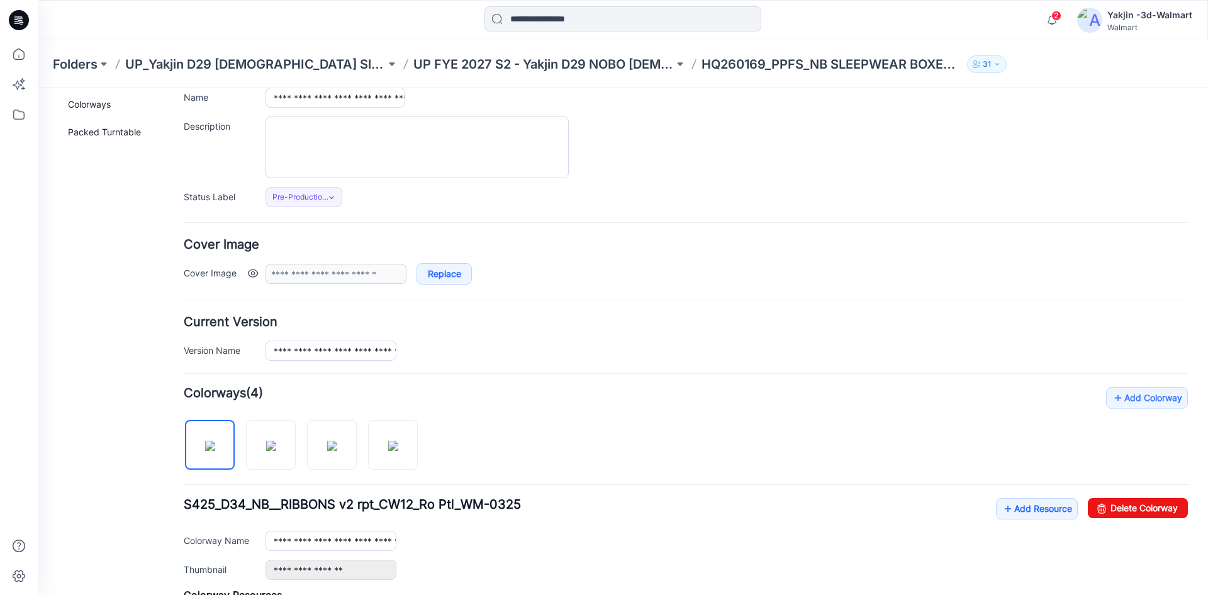
scroll to position [0, 0]
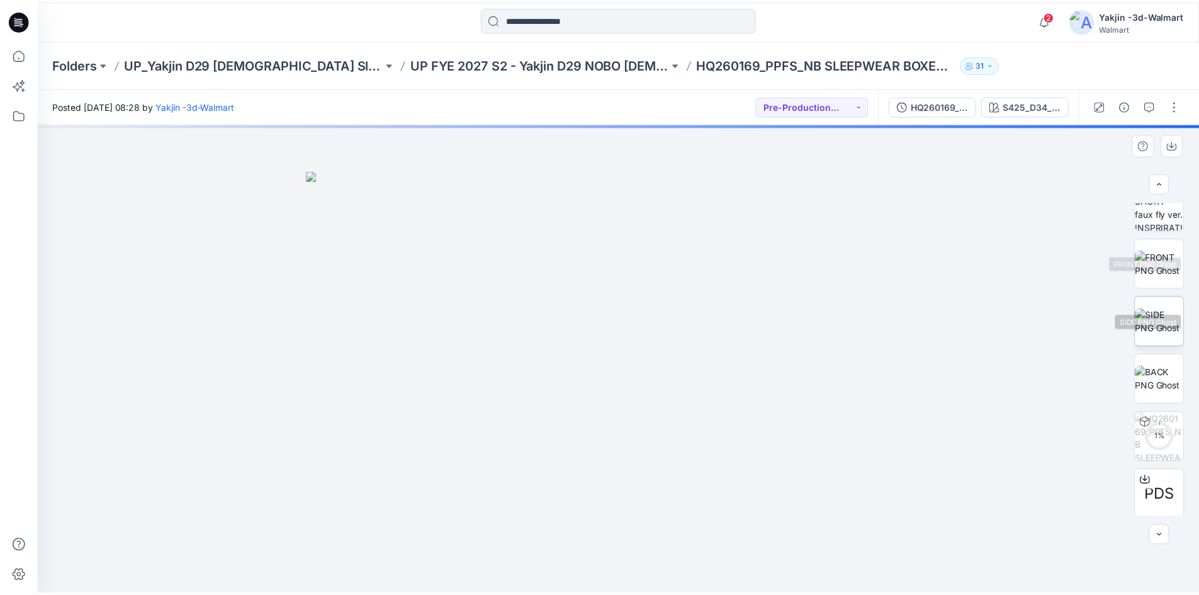
scroll to position [199, 0]
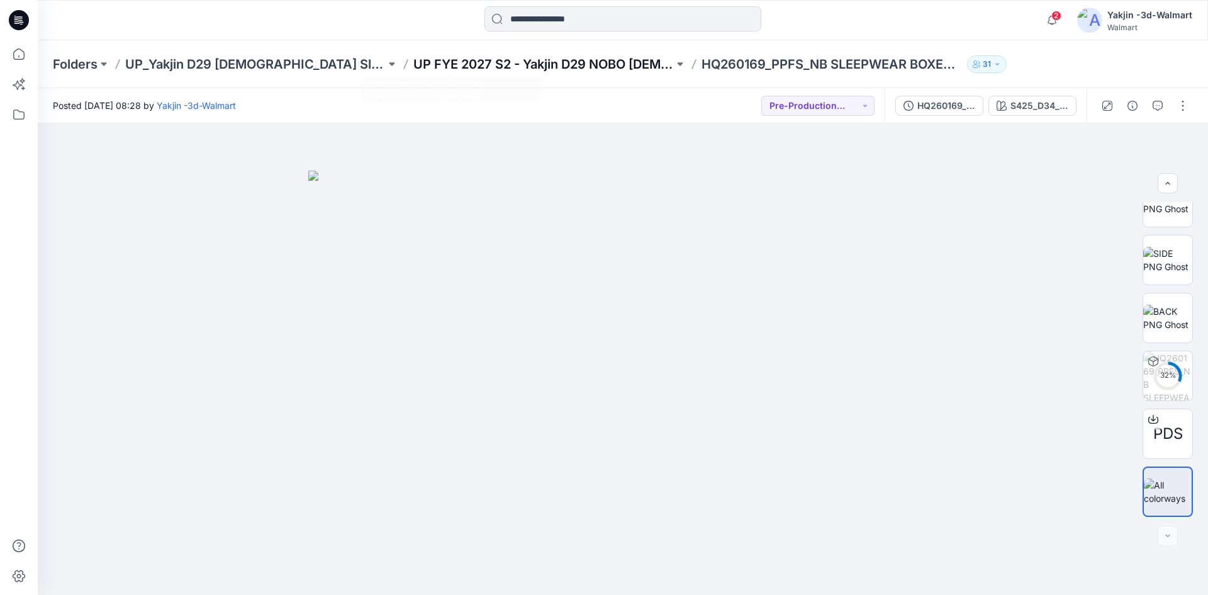
click at [432, 62] on p "UP FYE 2027 S2 - Yakjin D29 NOBO [DEMOGRAPHIC_DATA] Sleepwear" at bounding box center [543, 64] width 260 height 18
